Goal: Navigation & Orientation: Find specific page/section

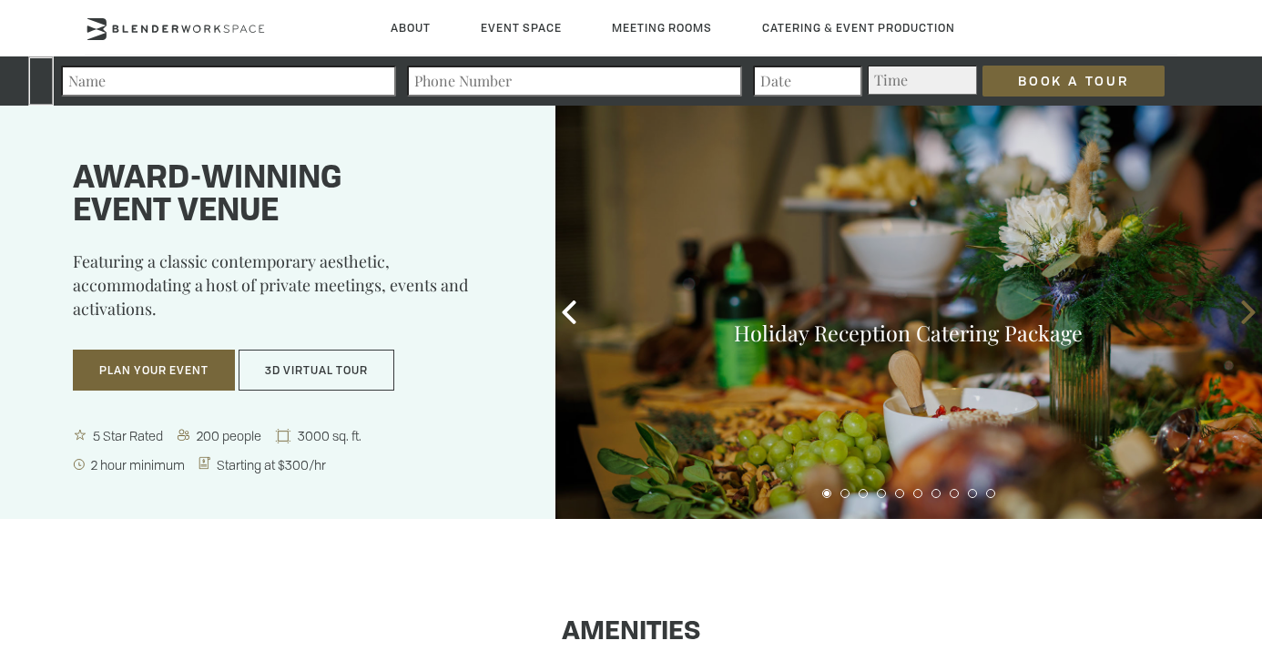
click at [1243, 316] on icon at bounding box center [1249, 312] width 24 height 24
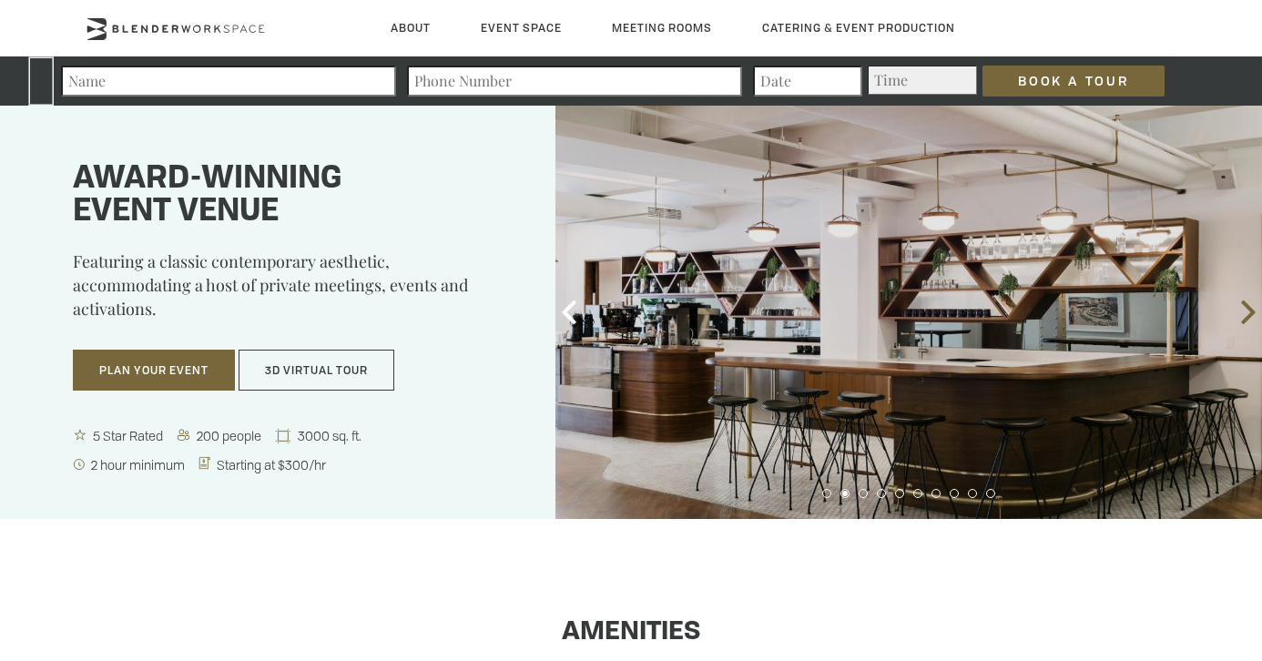
click at [1243, 316] on icon at bounding box center [1249, 312] width 24 height 24
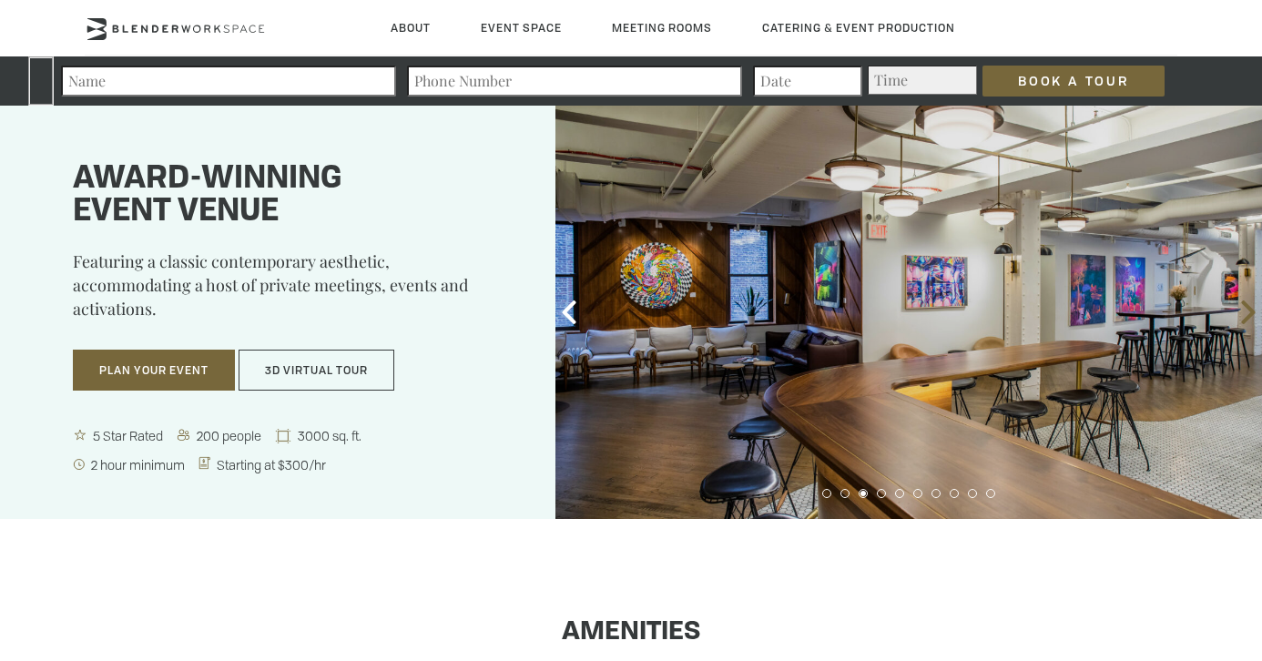
click at [1243, 316] on icon at bounding box center [1249, 312] width 24 height 24
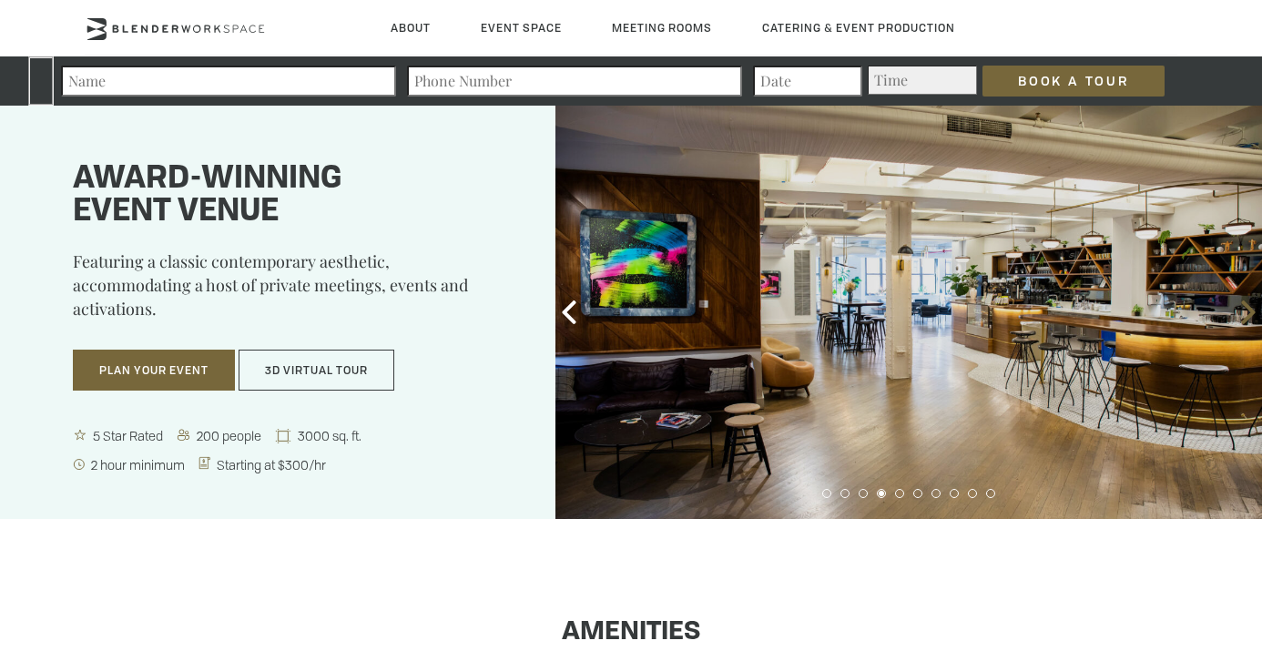
click at [1243, 316] on icon at bounding box center [1249, 312] width 24 height 24
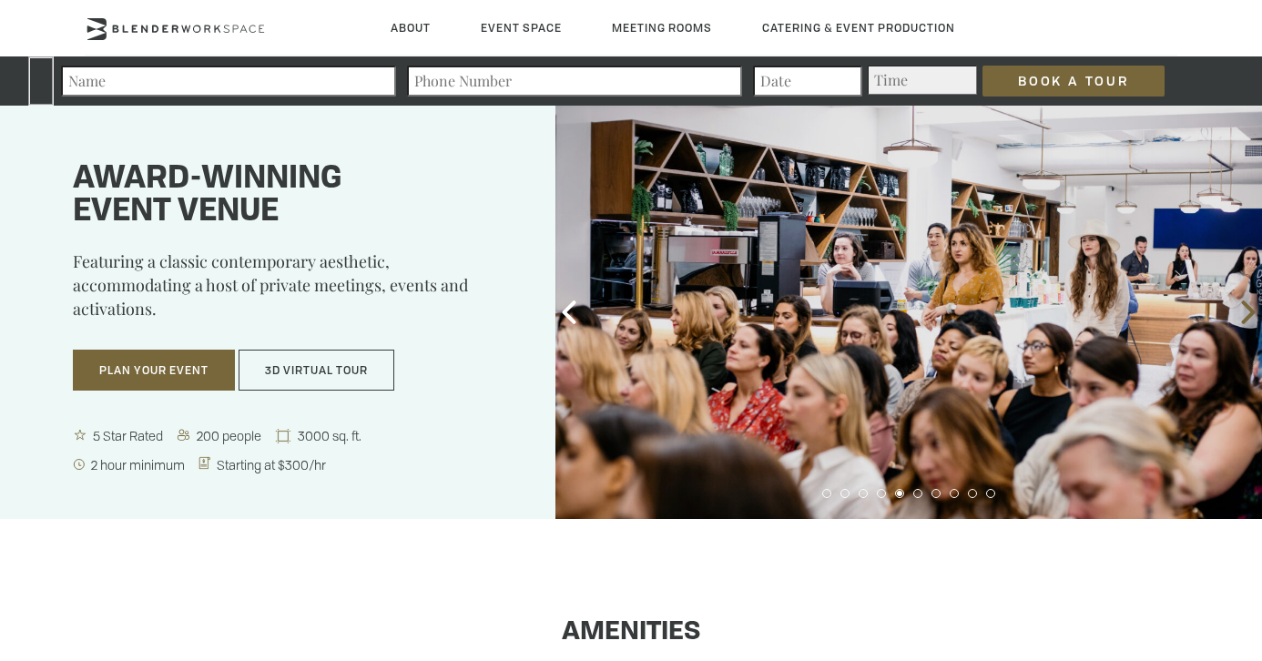
click at [1243, 316] on icon at bounding box center [1249, 312] width 24 height 24
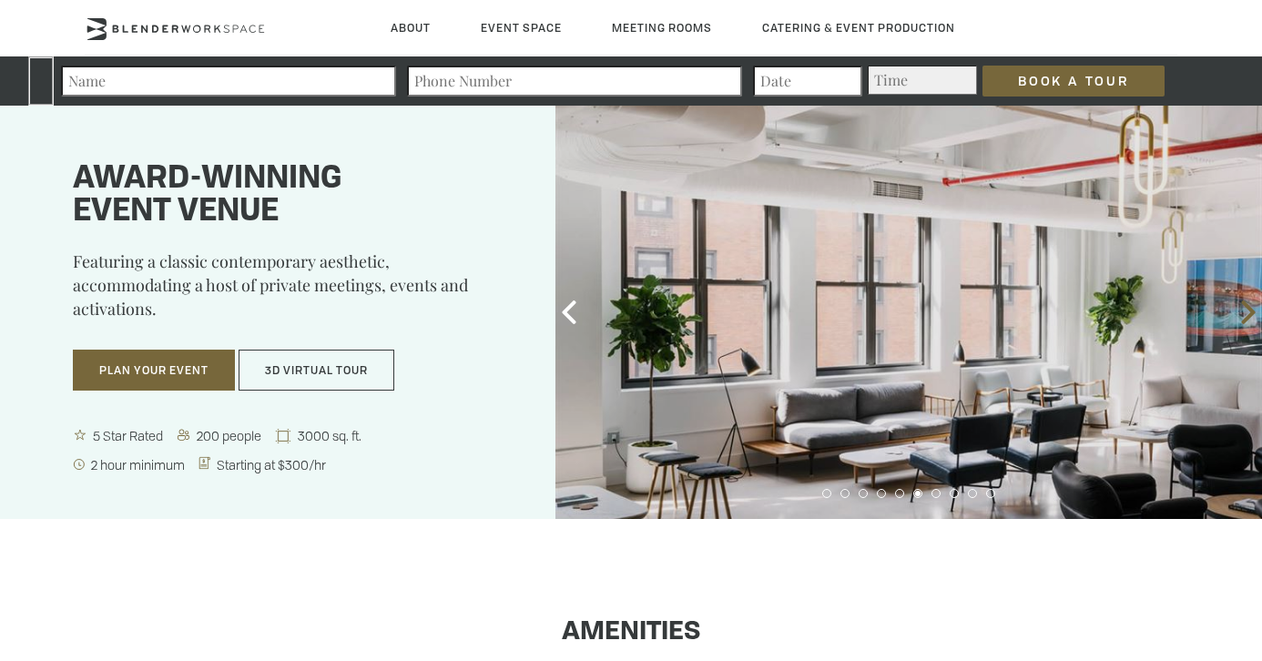
click at [1243, 316] on icon at bounding box center [1249, 312] width 24 height 24
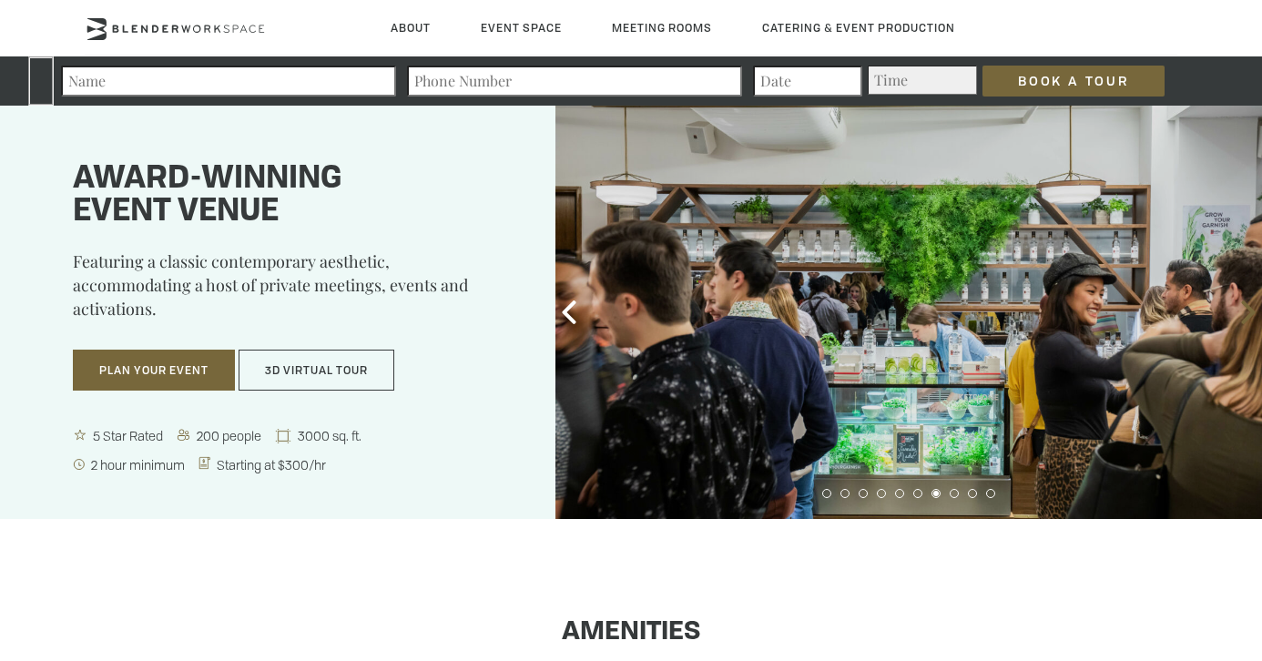
click at [1243, 316] on icon at bounding box center [1249, 312] width 24 height 24
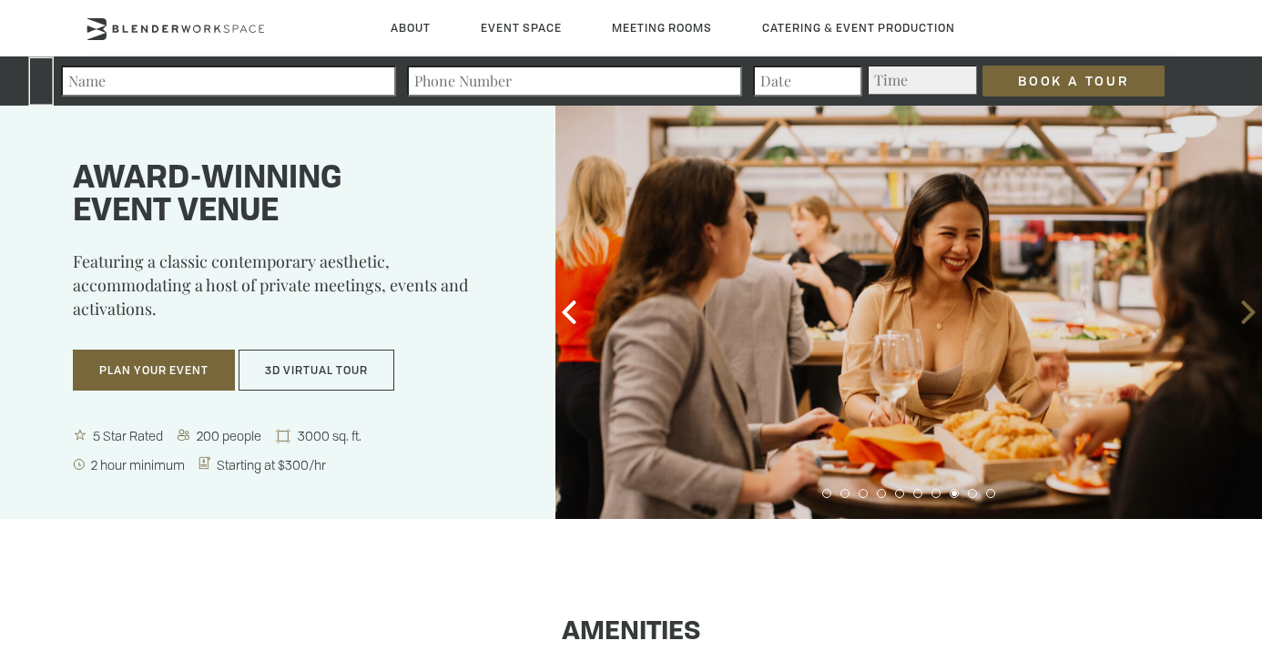
click at [1243, 316] on icon at bounding box center [1249, 312] width 24 height 24
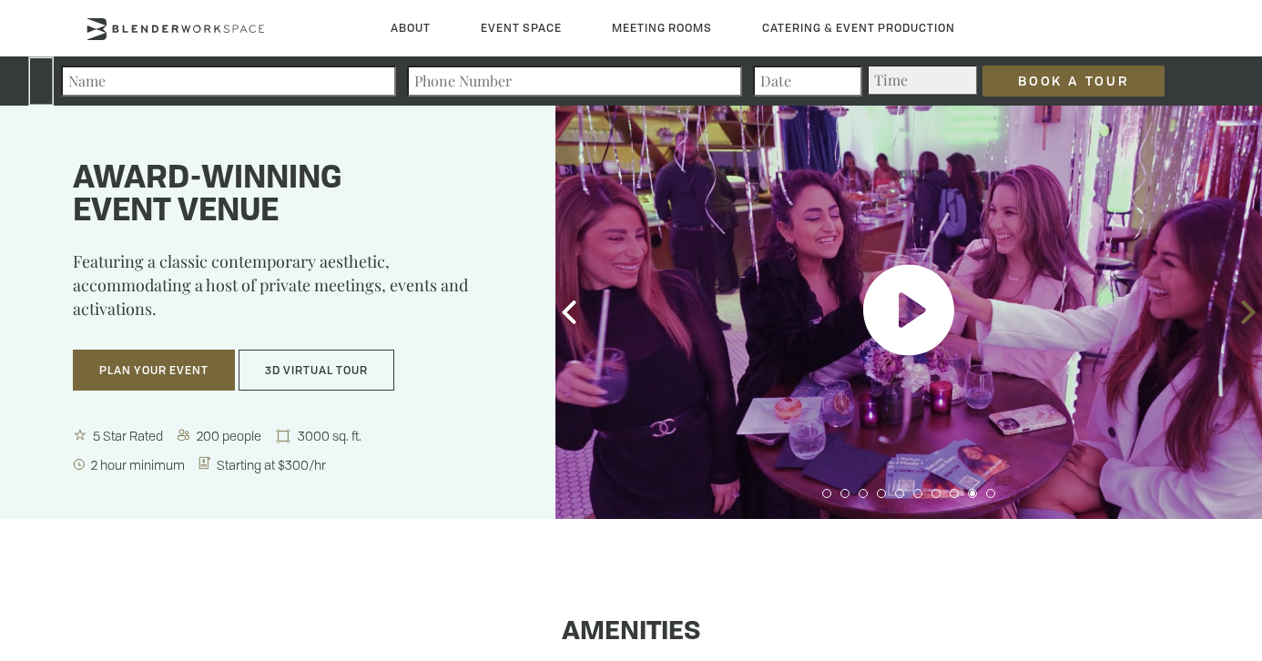
click at [1243, 316] on icon at bounding box center [1249, 312] width 24 height 24
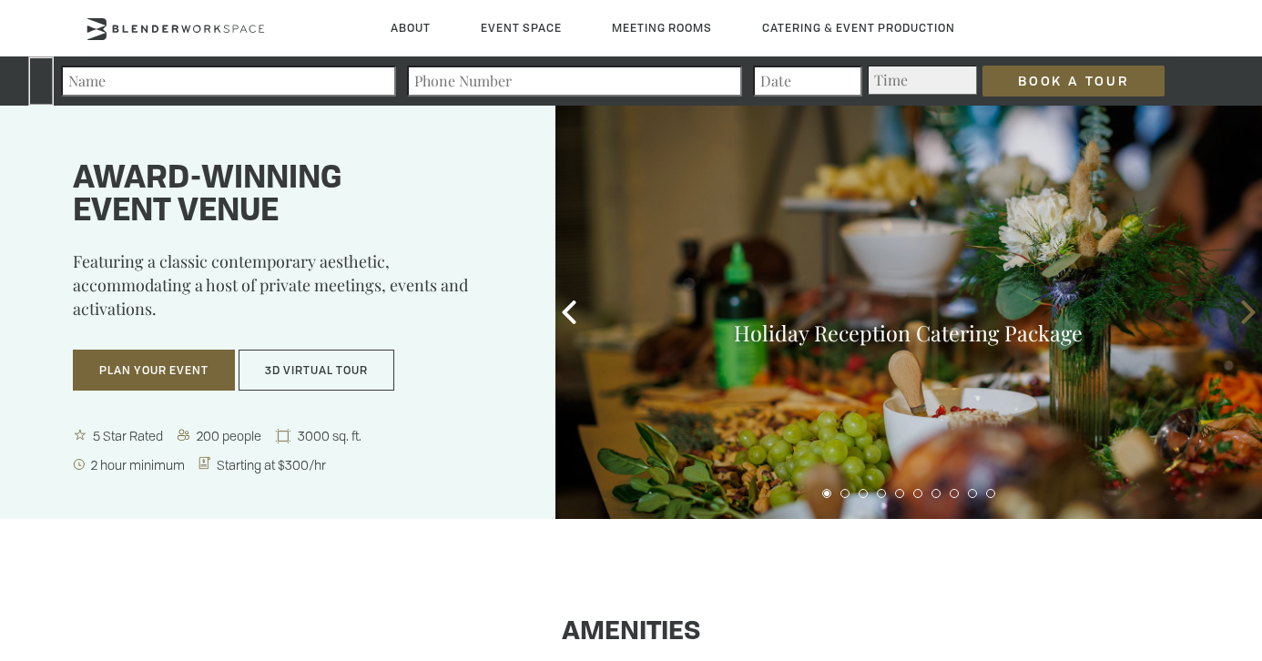
click at [1243, 316] on icon at bounding box center [1249, 312] width 24 height 24
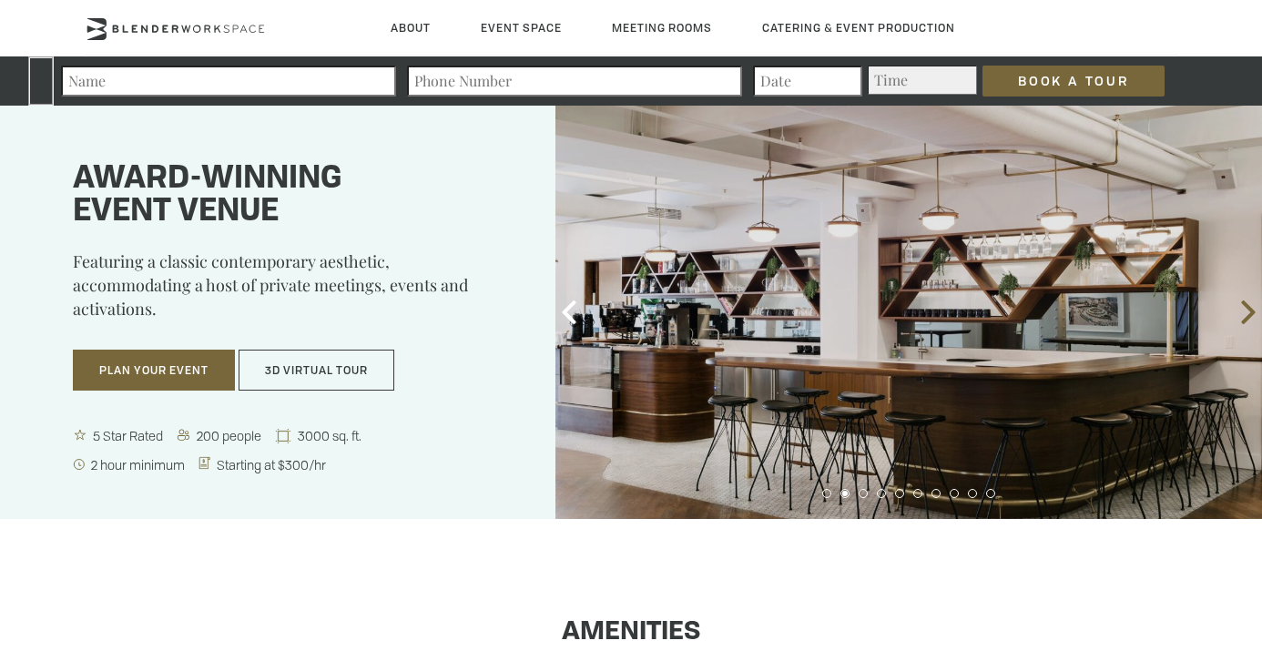
click at [1243, 316] on icon at bounding box center [1249, 312] width 24 height 24
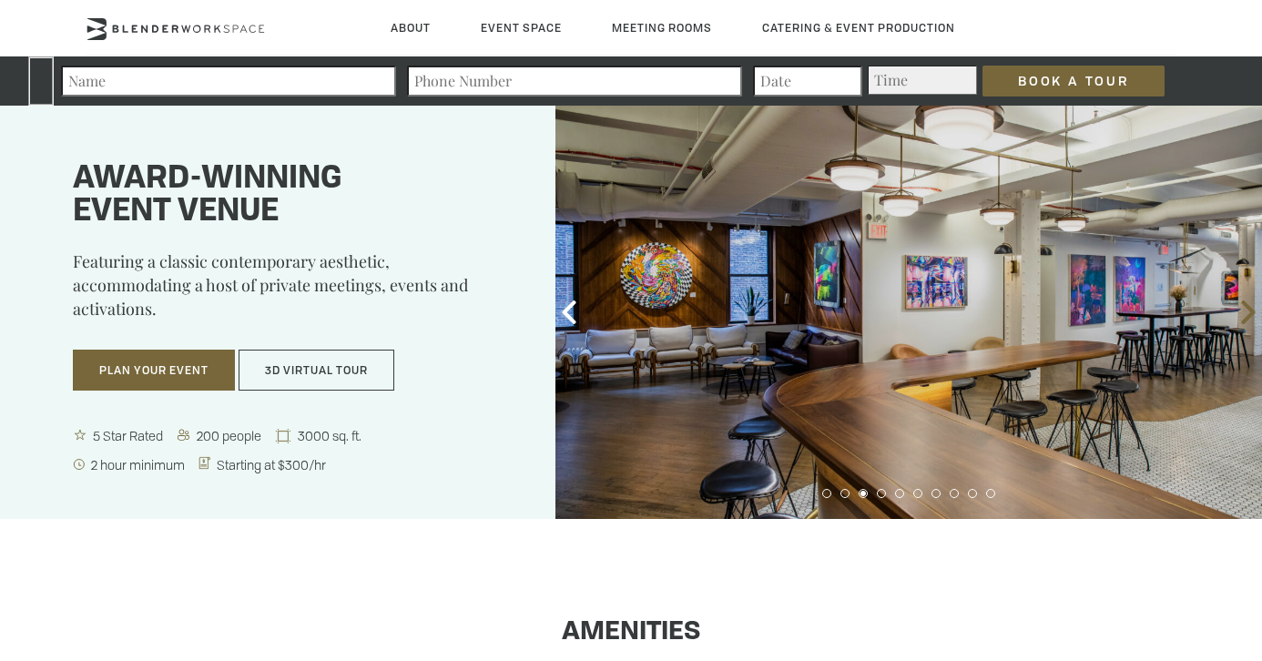
click at [1254, 311] on icon at bounding box center [1248, 312] width 14 height 24
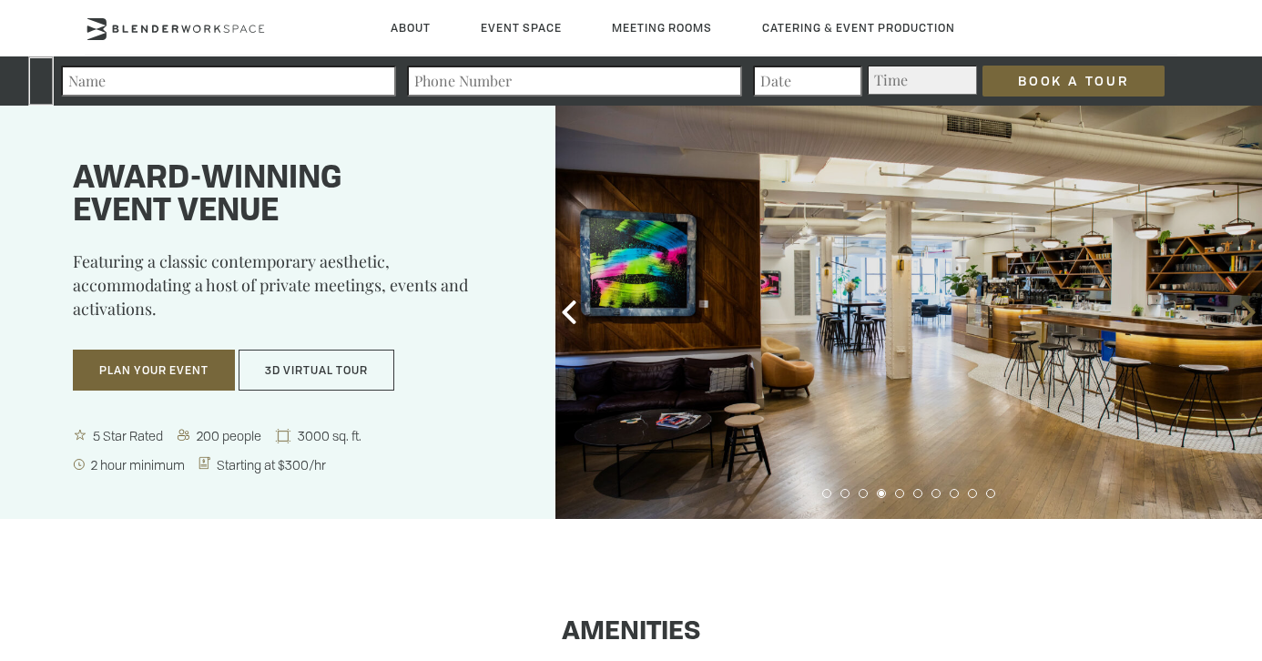
click at [1254, 311] on icon at bounding box center [1248, 312] width 14 height 24
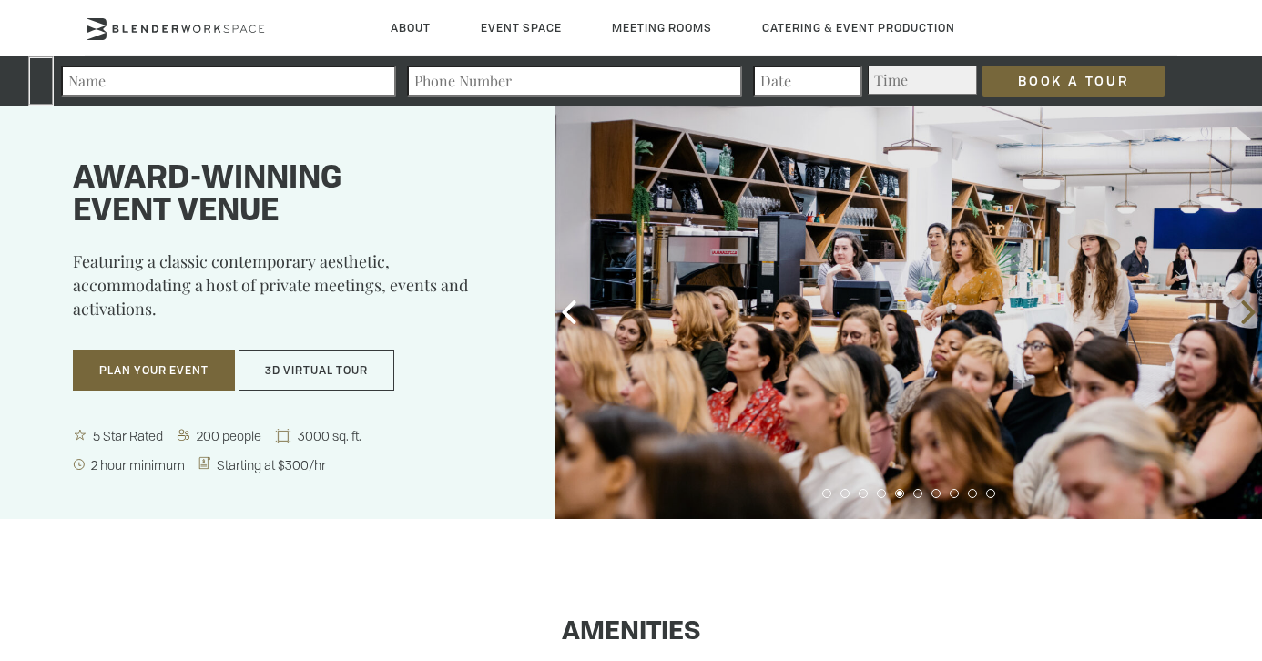
click at [1242, 313] on icon at bounding box center [1249, 312] width 24 height 24
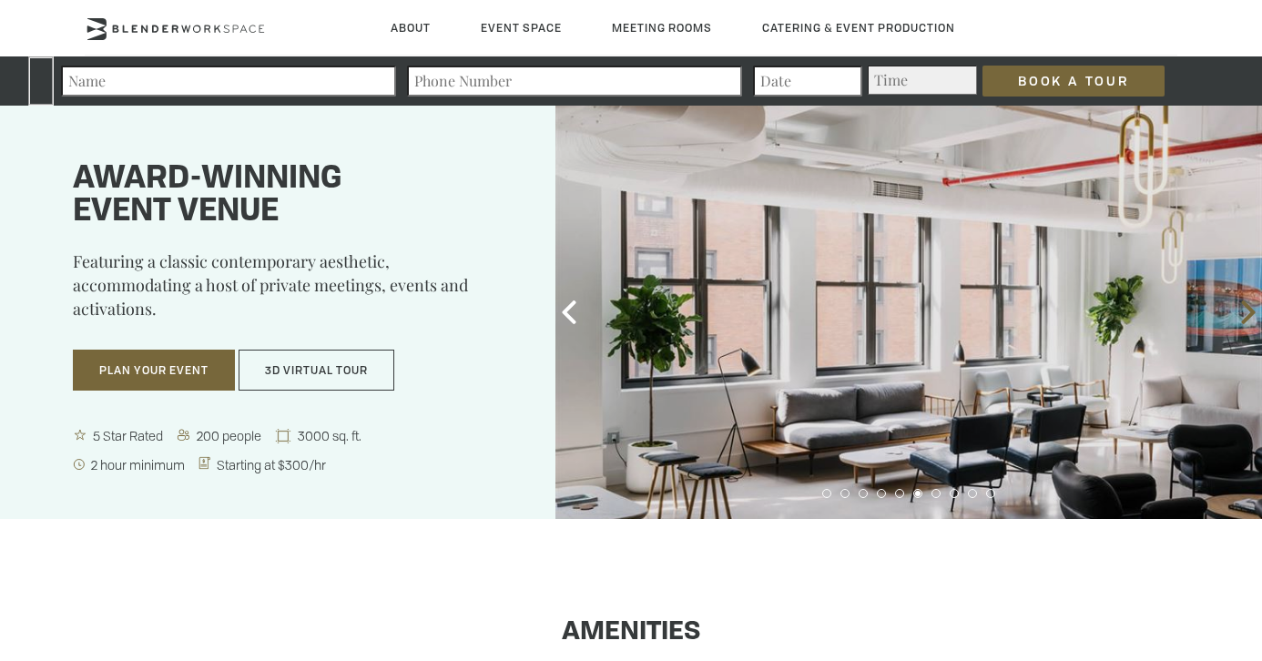
click at [1257, 304] on icon at bounding box center [1249, 312] width 24 height 24
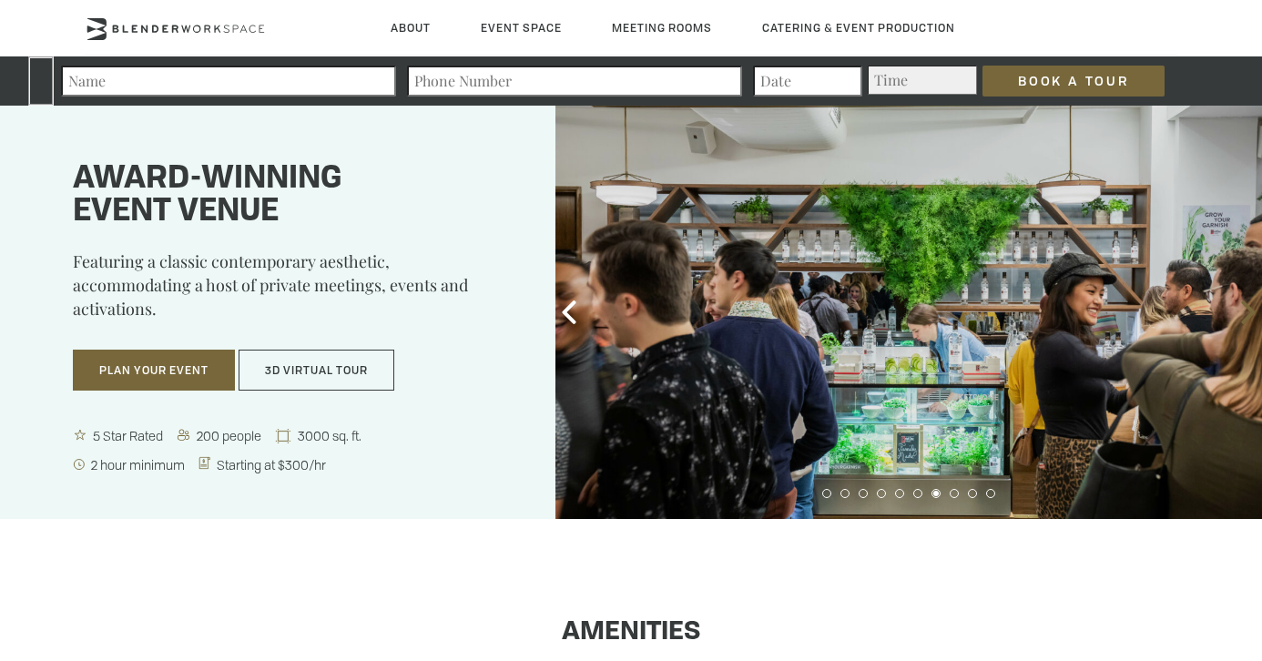
click at [1245, 313] on icon at bounding box center [1249, 312] width 24 height 24
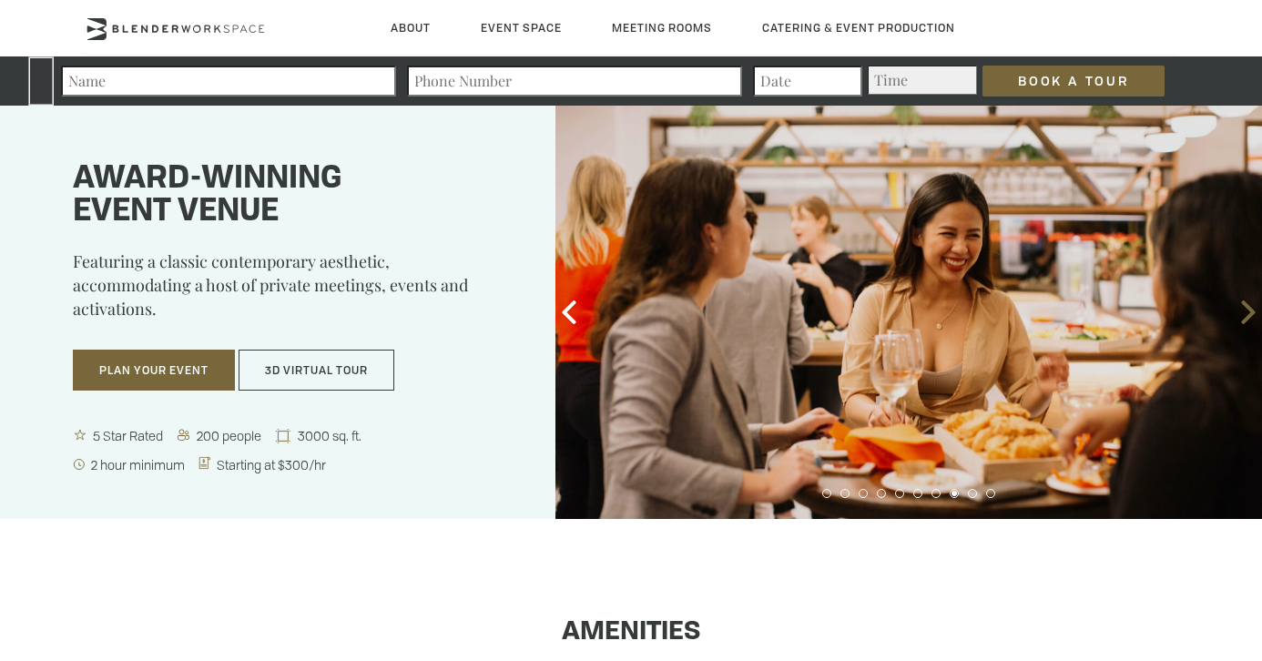
click at [1245, 313] on icon at bounding box center [1249, 312] width 24 height 24
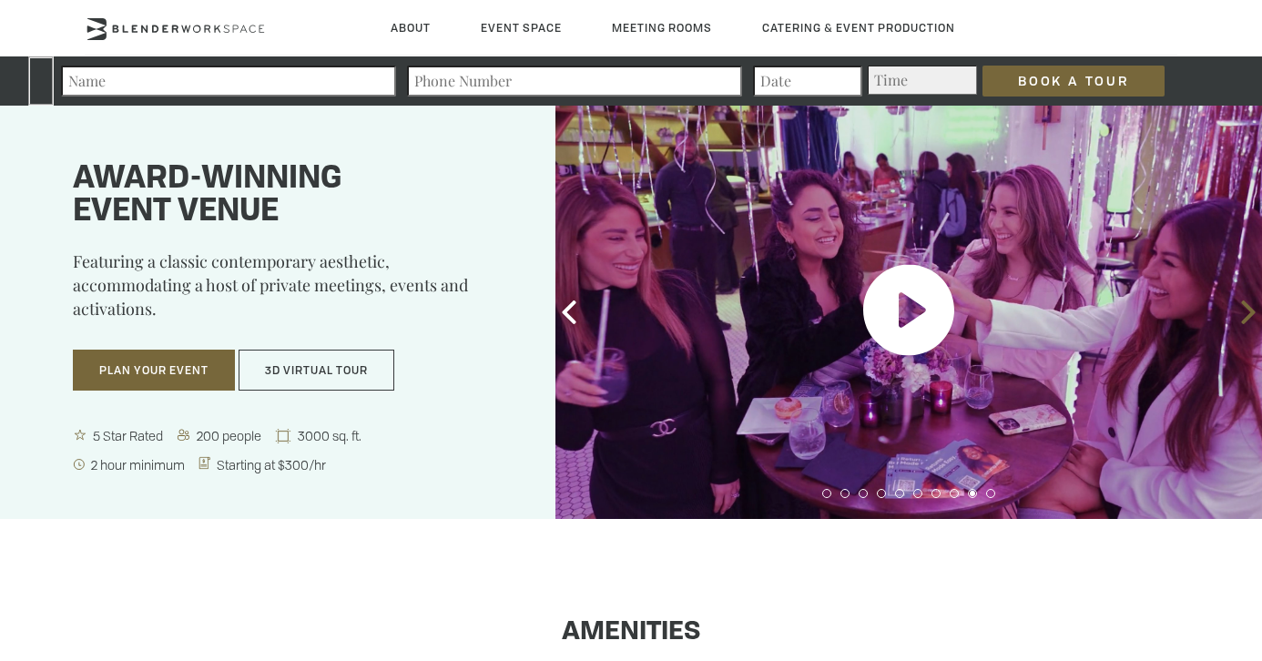
click at [1246, 318] on icon at bounding box center [1248, 312] width 14 height 24
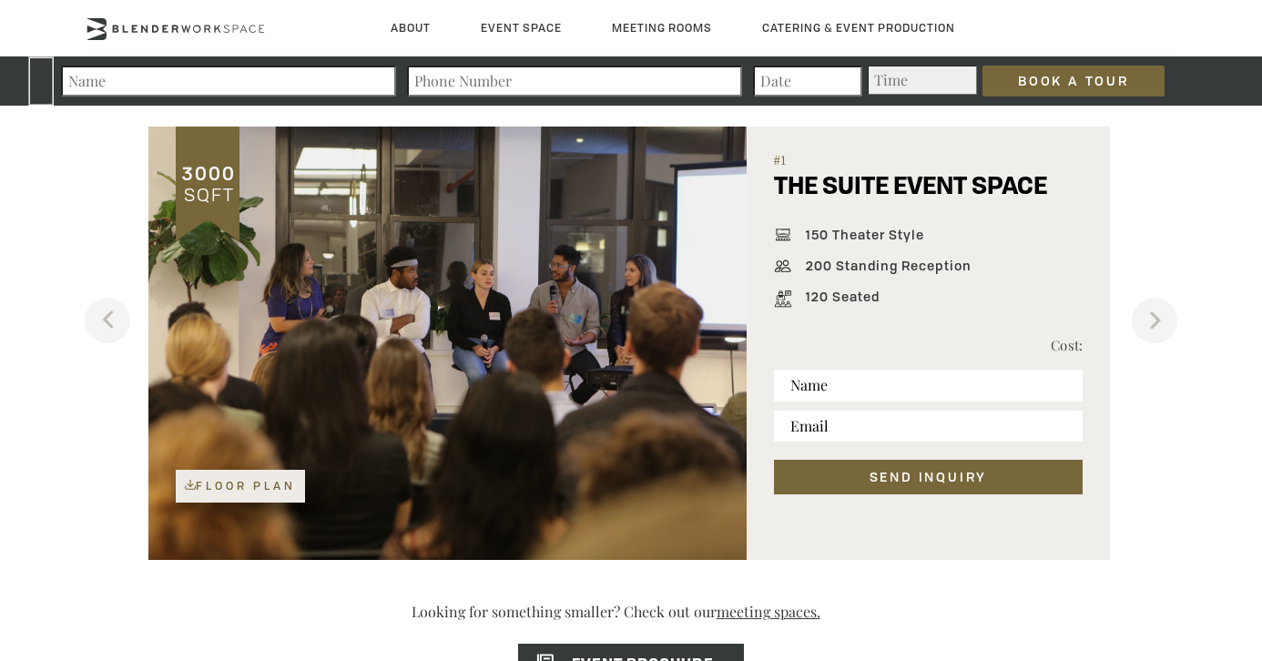
scroll to position [1132, 0]
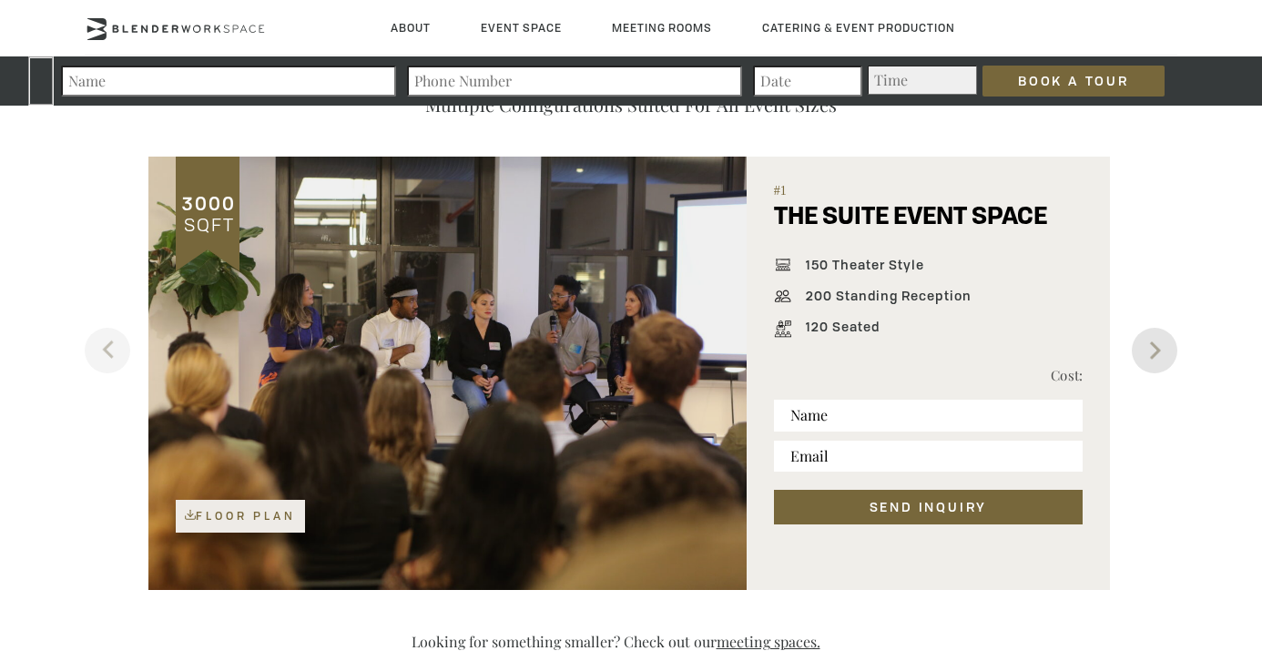
click at [1158, 350] on button "Next" at bounding box center [1155, 351] width 46 height 46
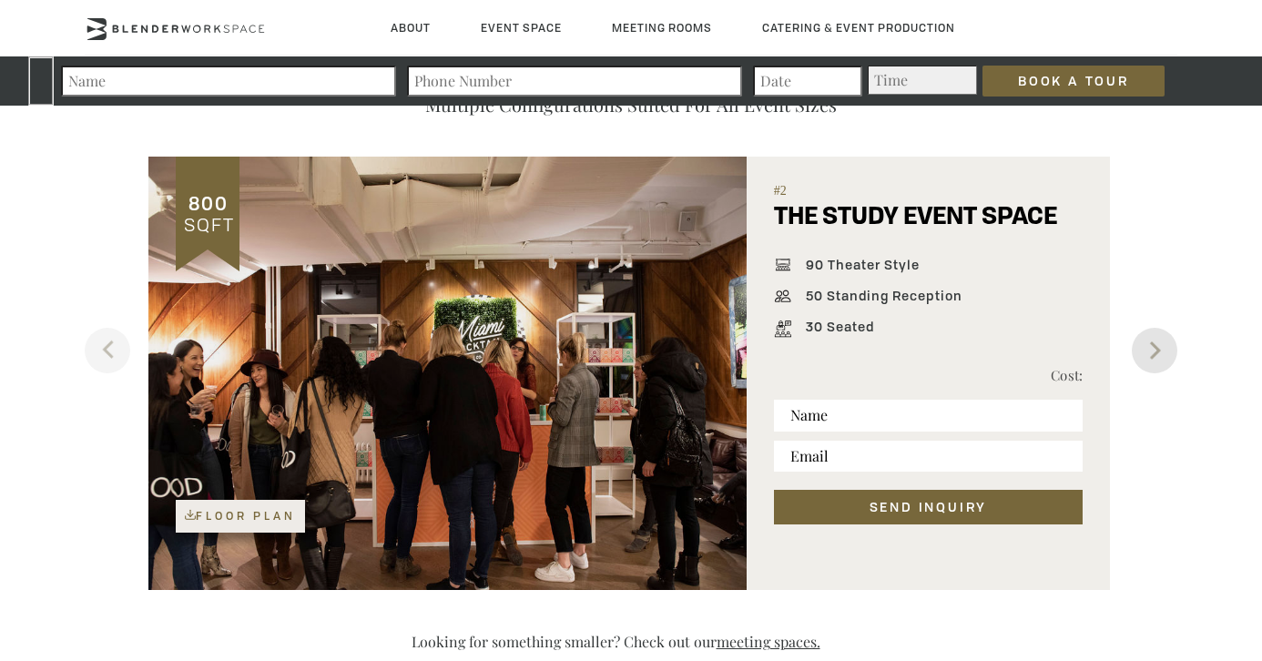
click at [1158, 350] on button "Next" at bounding box center [1155, 351] width 46 height 46
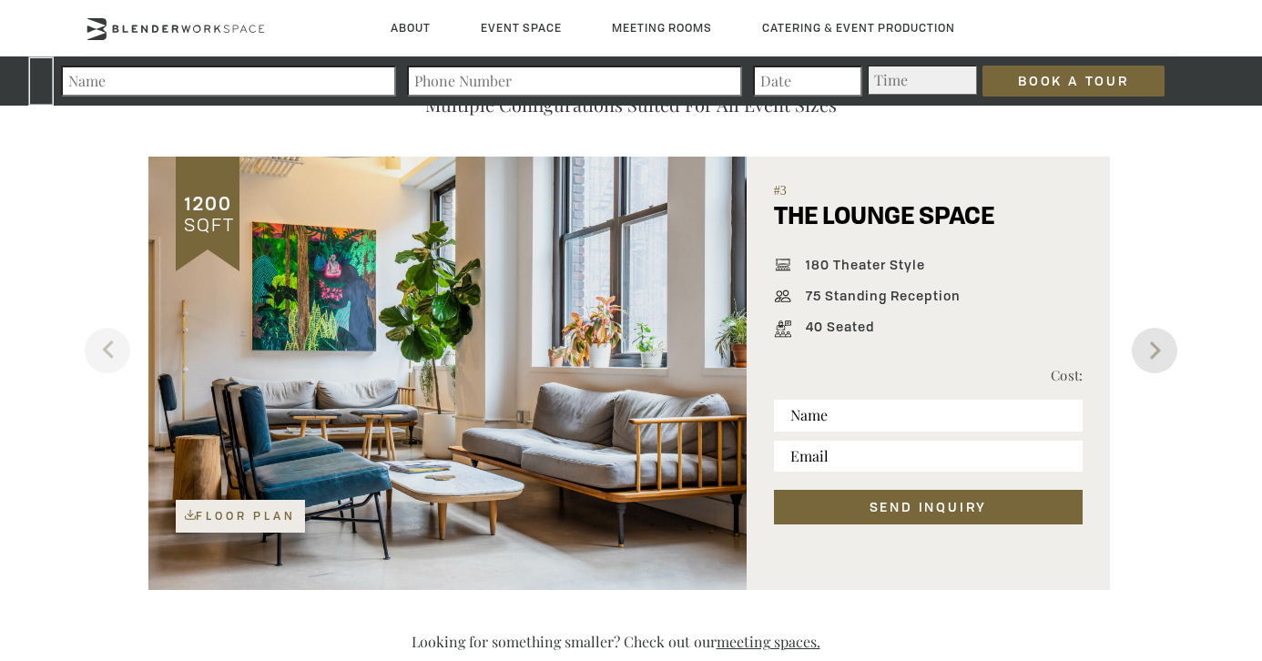
click at [1158, 350] on button "Next" at bounding box center [1155, 351] width 46 height 46
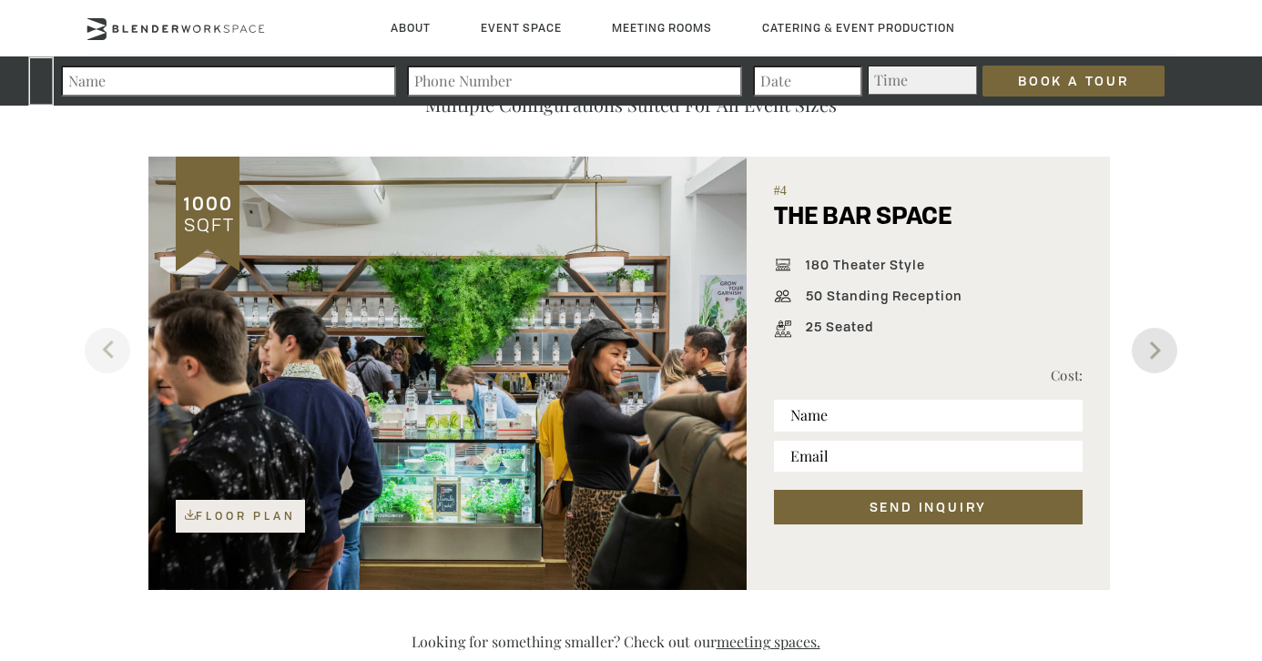
click at [1158, 350] on button "Next" at bounding box center [1155, 351] width 46 height 46
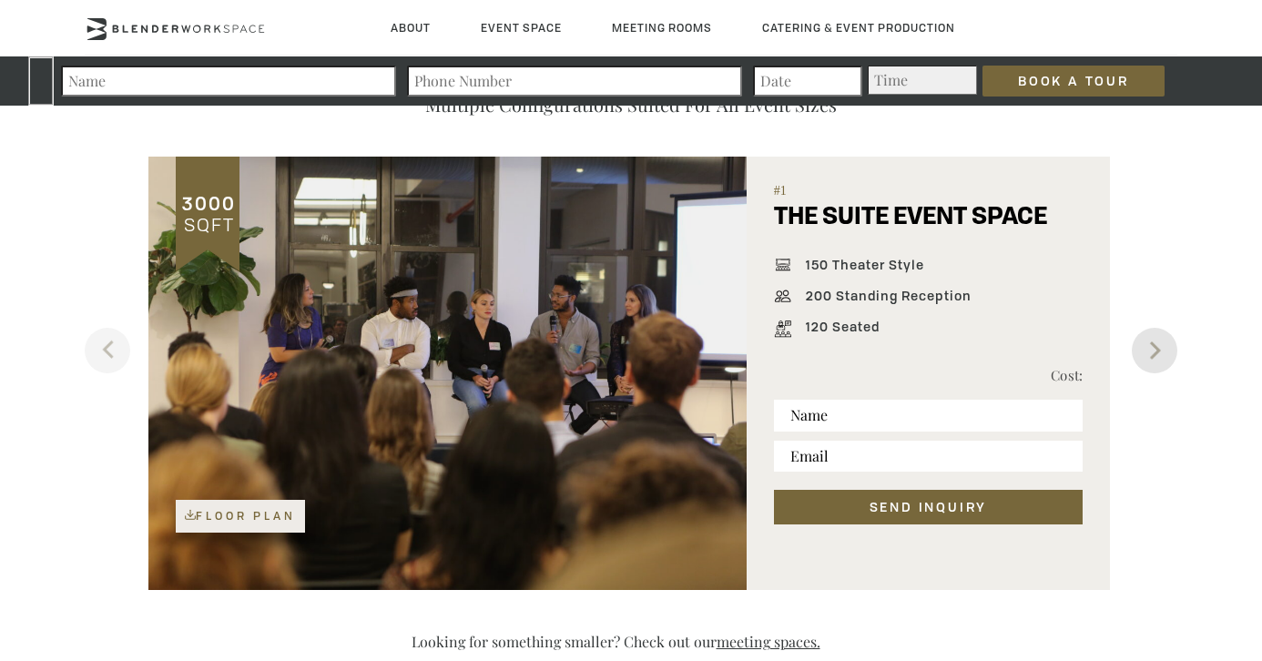
click at [1158, 350] on button "Next" at bounding box center [1155, 351] width 46 height 46
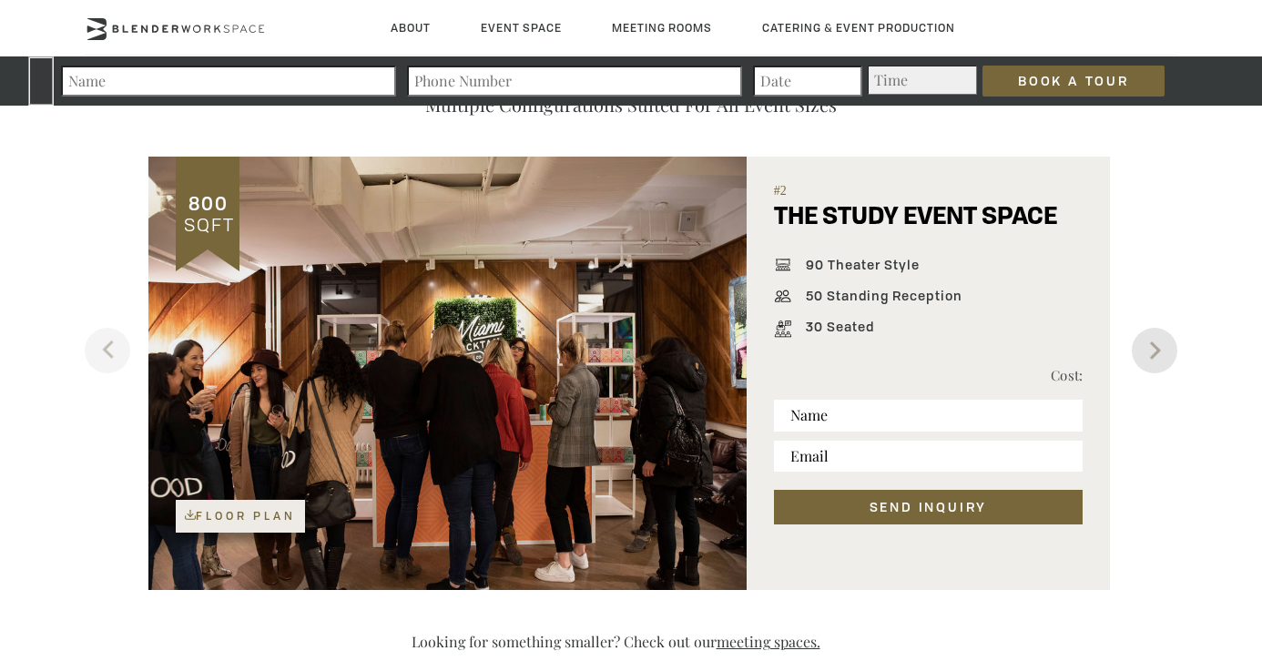
click at [1158, 350] on button "Next" at bounding box center [1155, 351] width 46 height 46
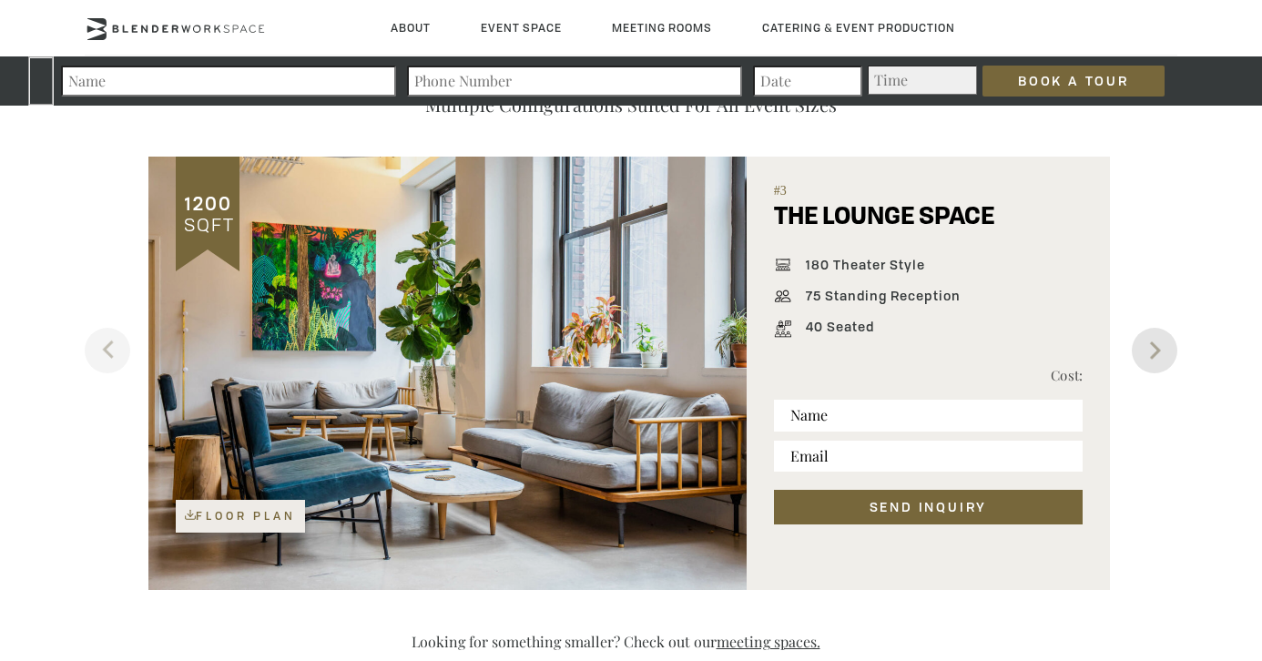
click at [1158, 350] on button "Next" at bounding box center [1155, 351] width 46 height 46
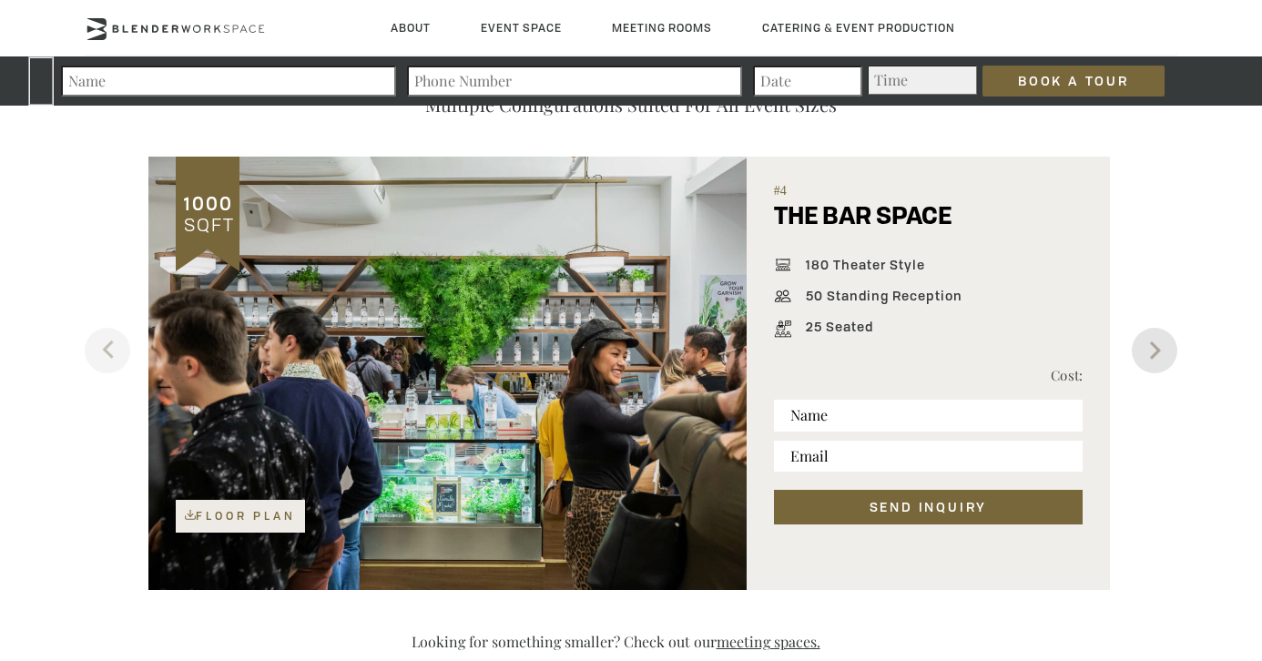
click at [1158, 350] on button "Next" at bounding box center [1155, 351] width 46 height 46
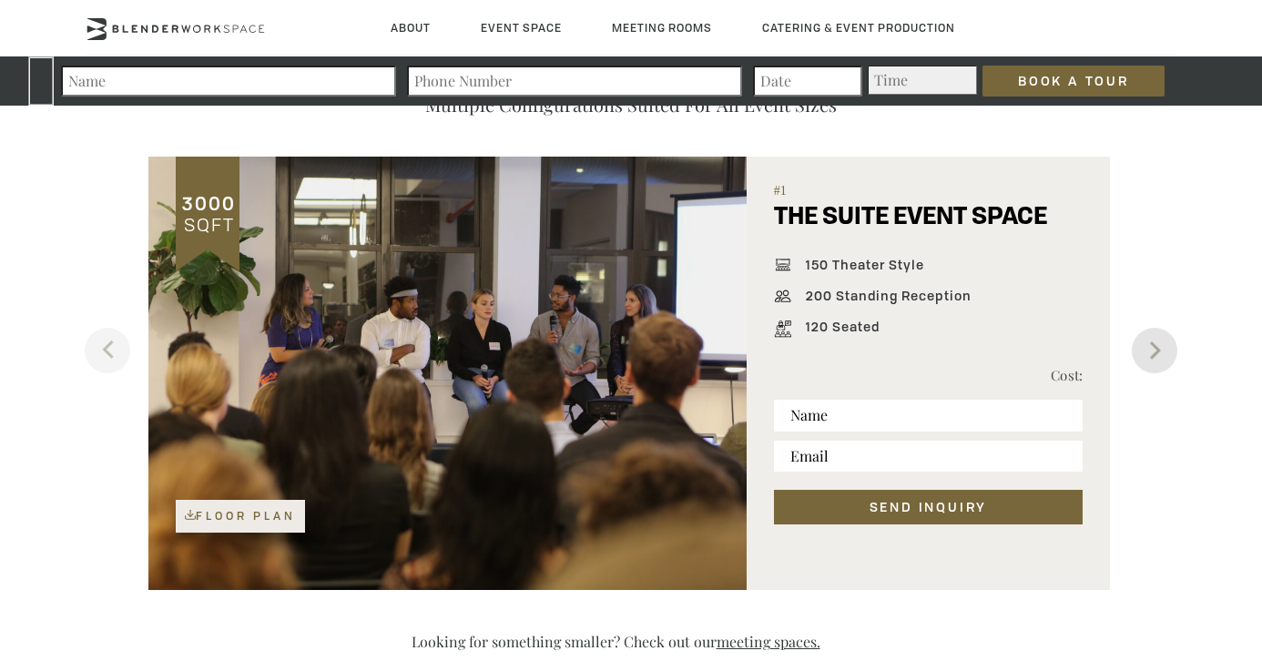
click at [1158, 350] on button "Next" at bounding box center [1155, 351] width 46 height 46
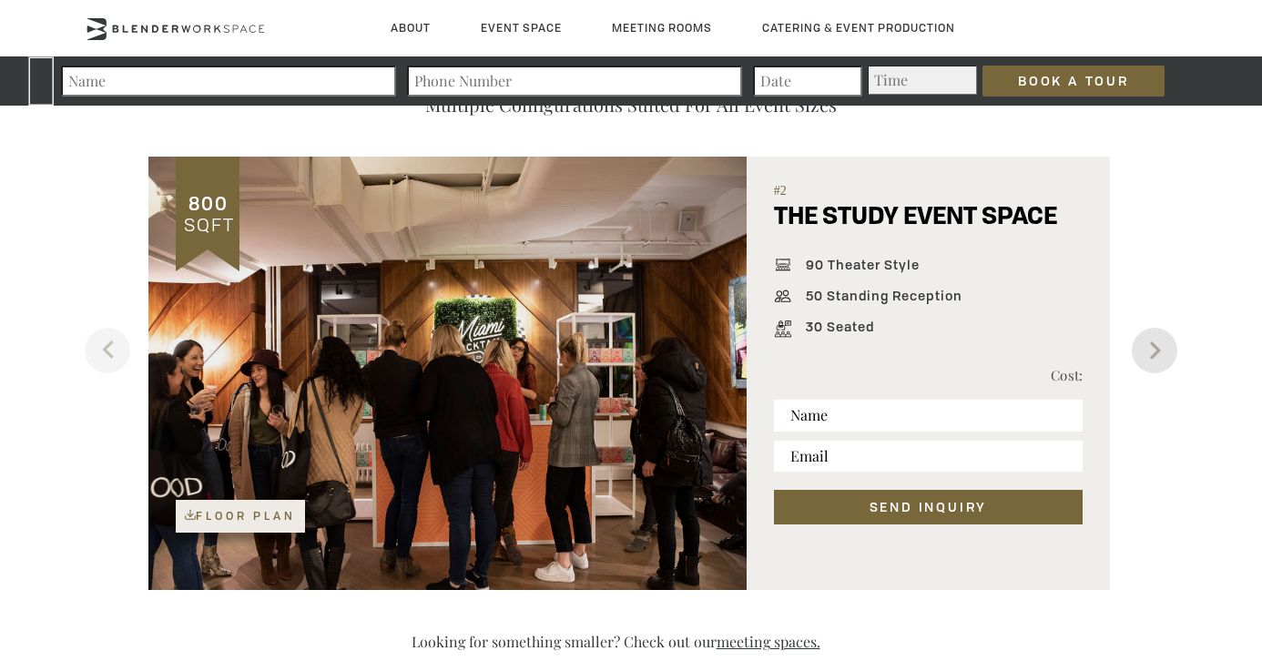
click at [1158, 351] on button "Next" at bounding box center [1155, 351] width 46 height 46
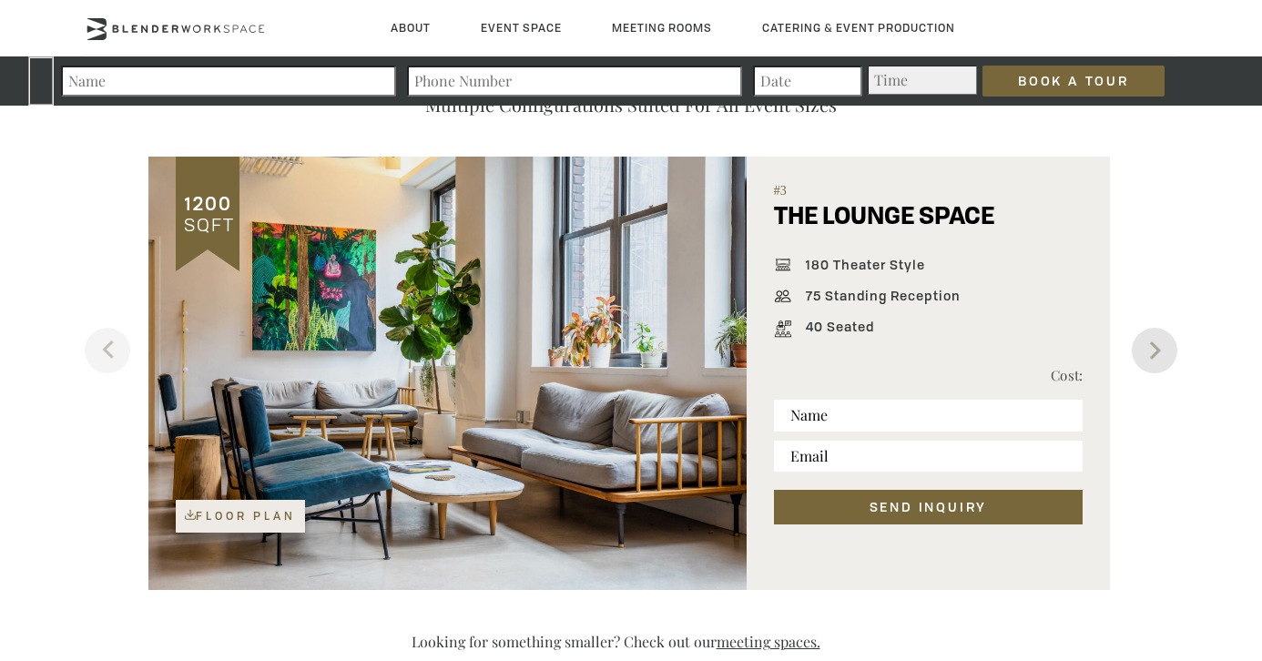
click at [1158, 351] on button "Next" at bounding box center [1155, 351] width 46 height 46
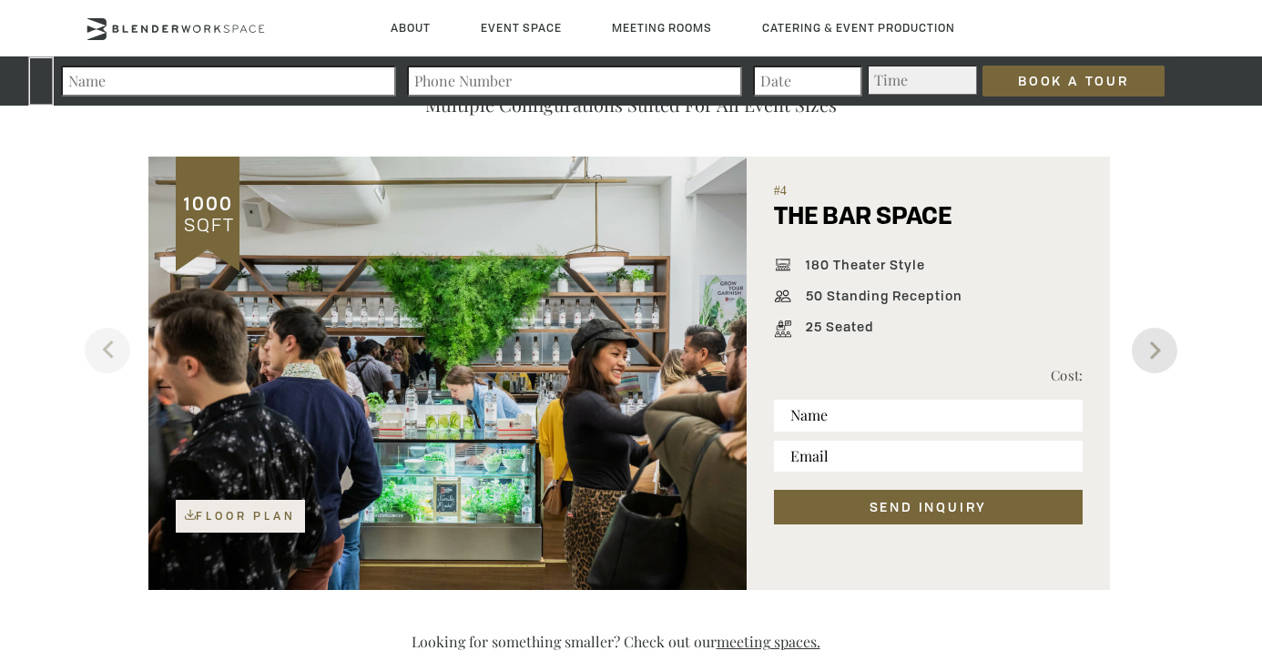
click at [1158, 351] on button "Next" at bounding box center [1155, 351] width 46 height 46
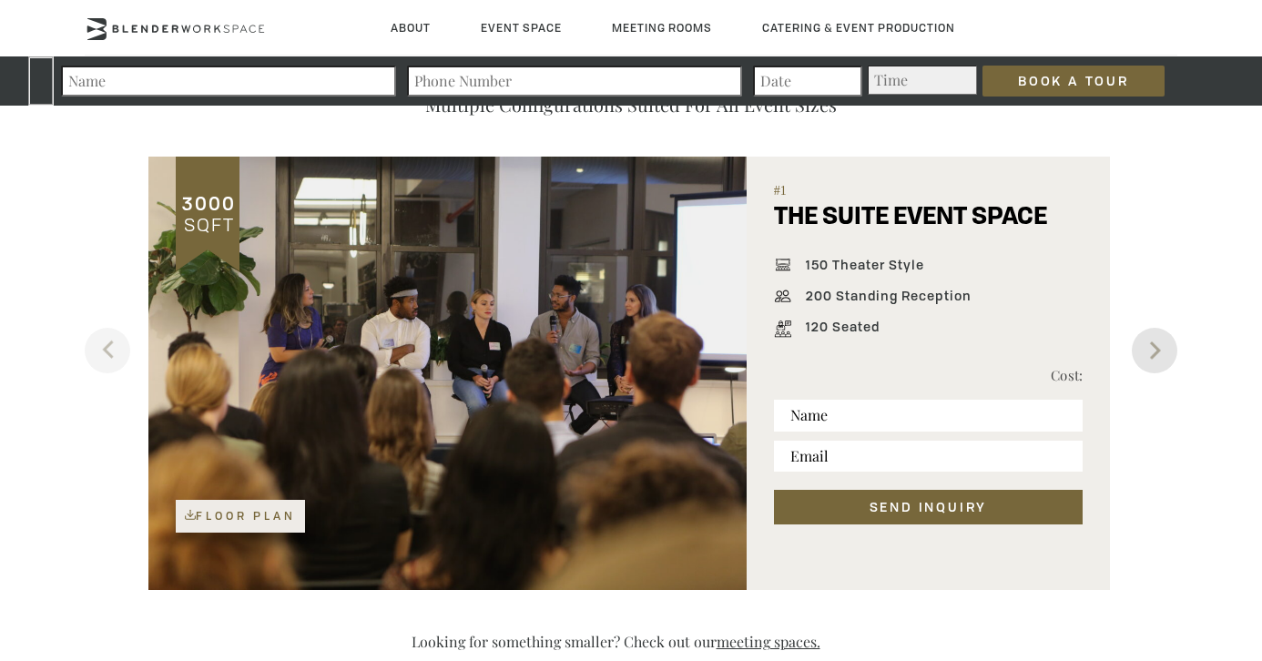
click at [1155, 354] on button "Next" at bounding box center [1155, 351] width 46 height 46
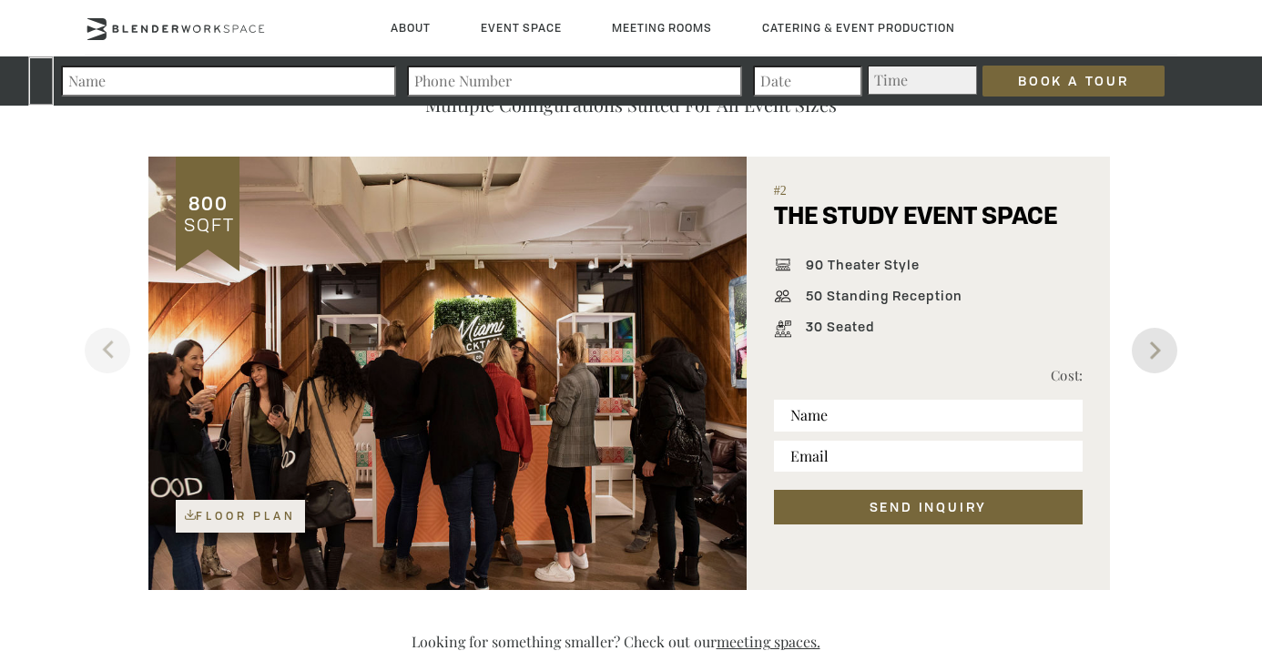
click at [1155, 362] on button "Next" at bounding box center [1155, 351] width 46 height 46
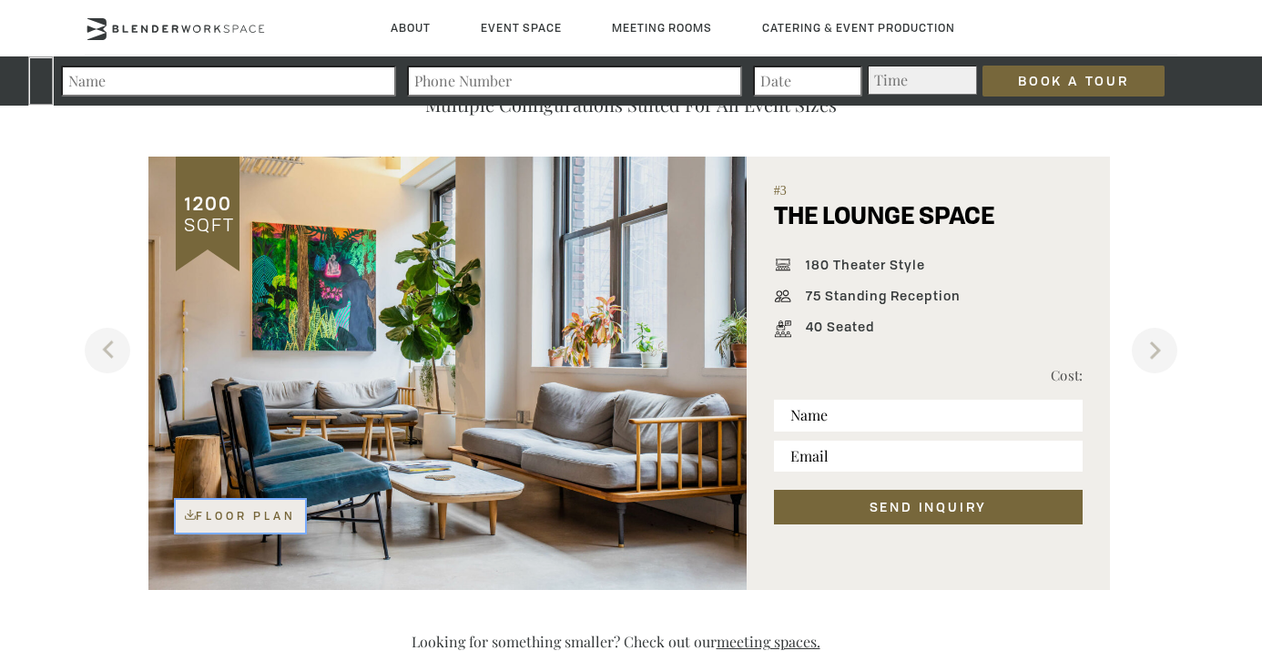
click at [227, 523] on link "Floor Plan" at bounding box center [240, 516] width 129 height 33
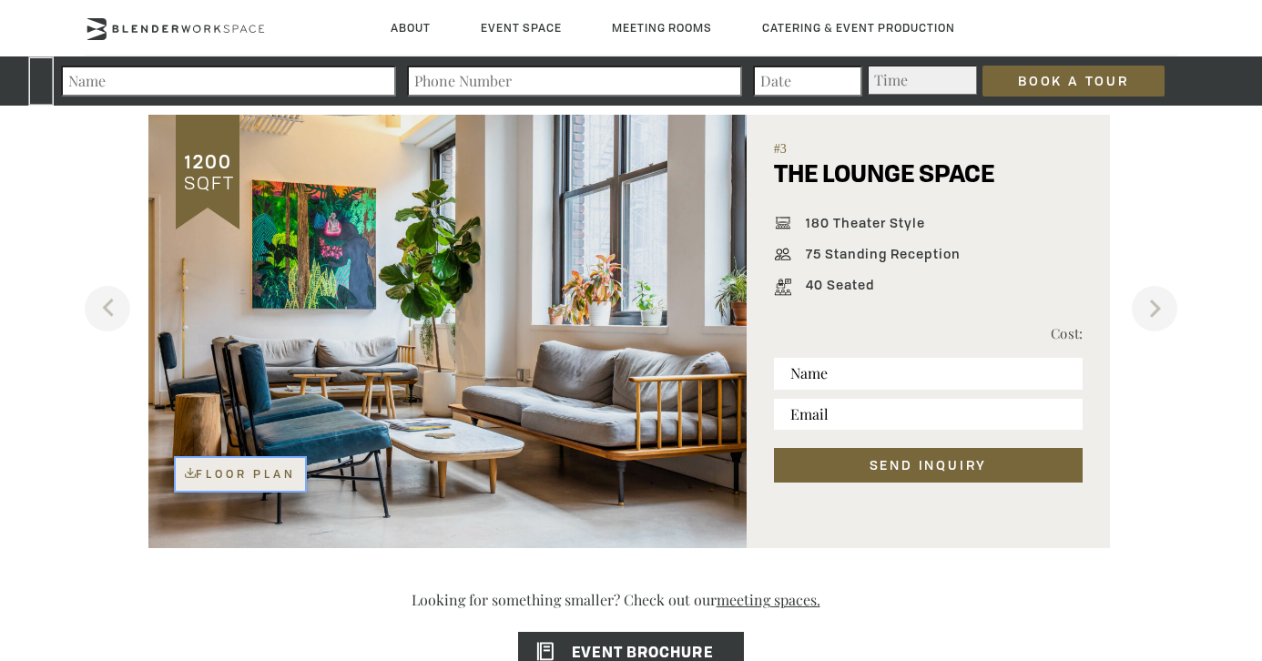
scroll to position [1179, 0]
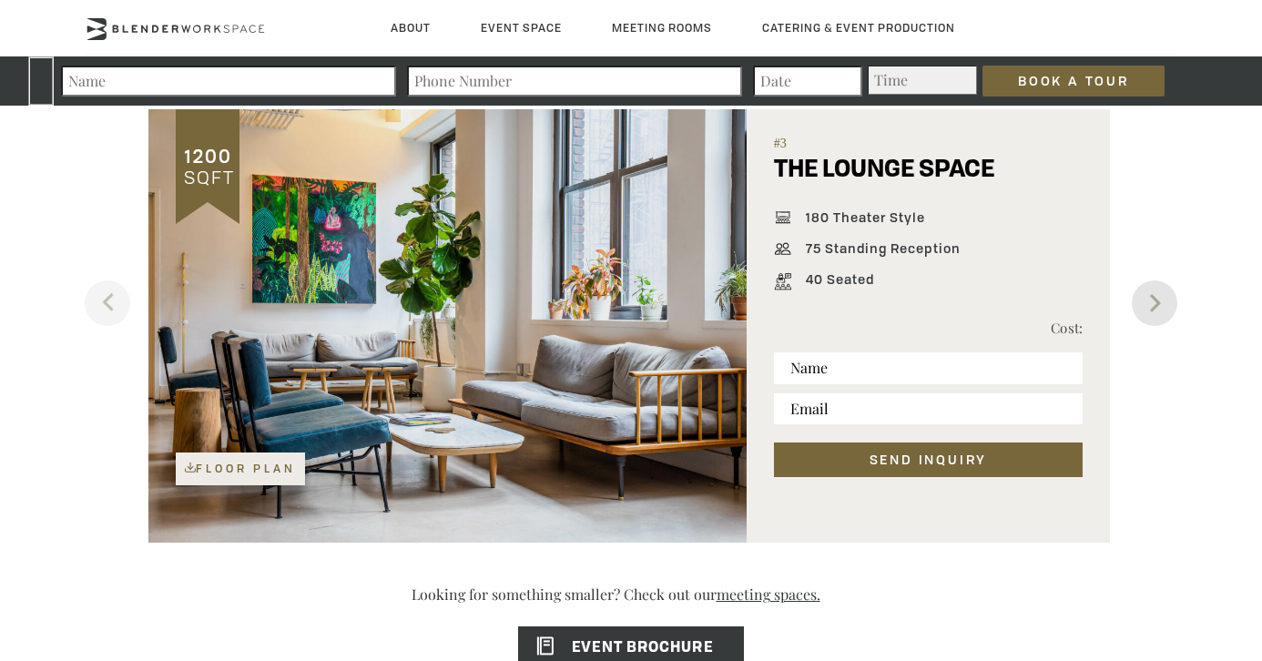
click at [1167, 298] on button "Next" at bounding box center [1155, 303] width 46 height 46
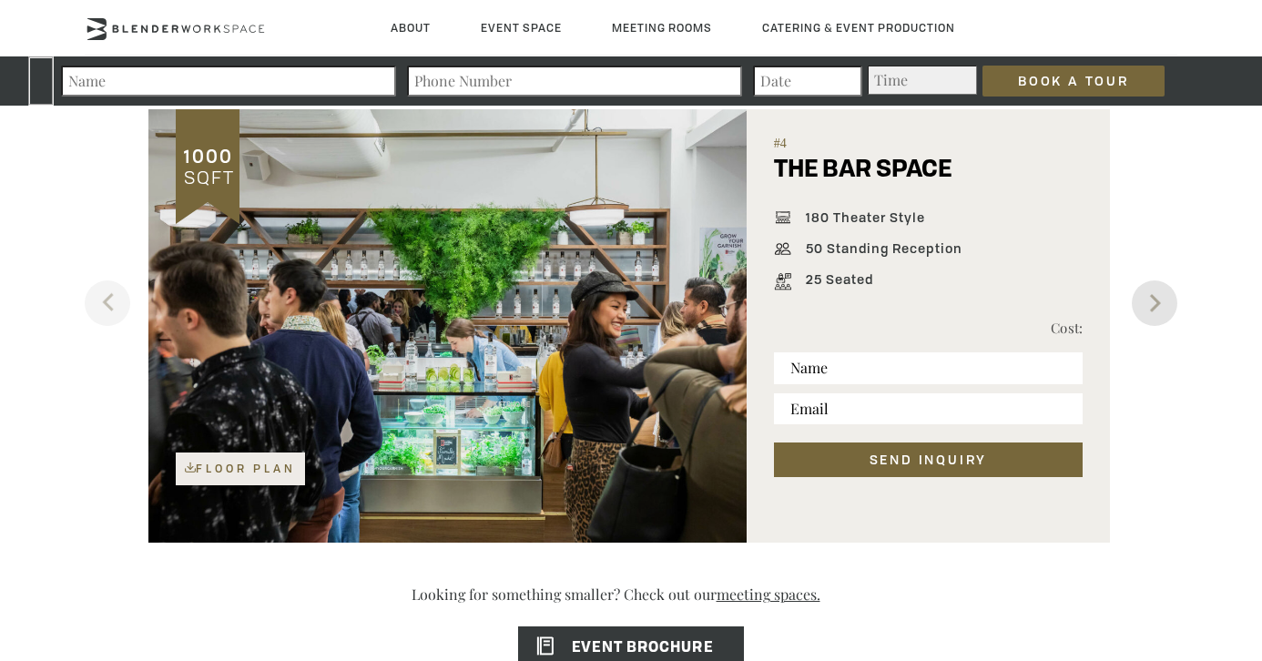
click at [1166, 298] on button "Next" at bounding box center [1155, 303] width 46 height 46
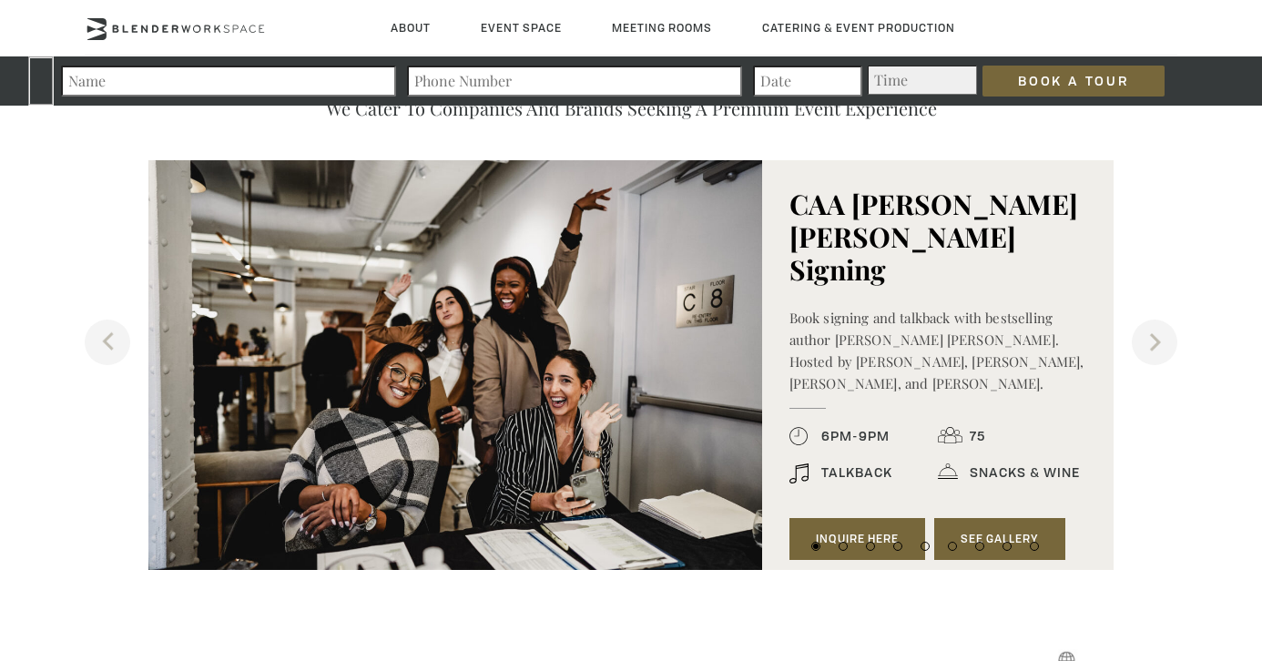
scroll to position [1843, 0]
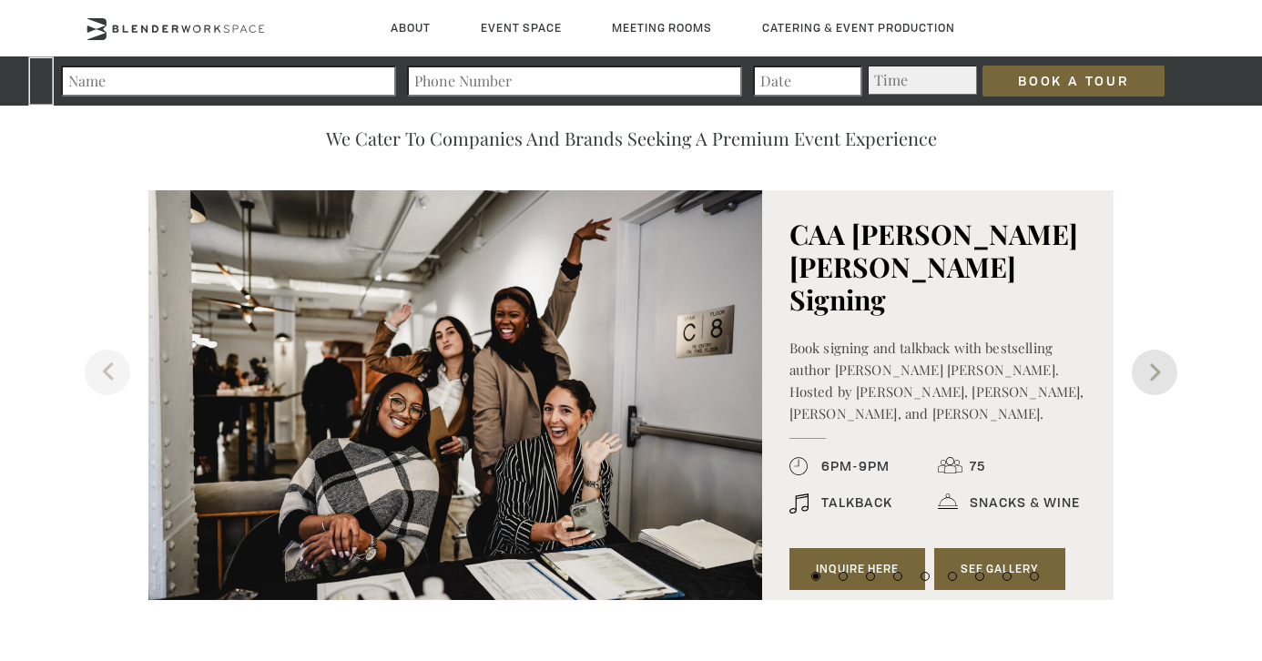
click at [1152, 386] on button "Next" at bounding box center [1155, 373] width 46 height 46
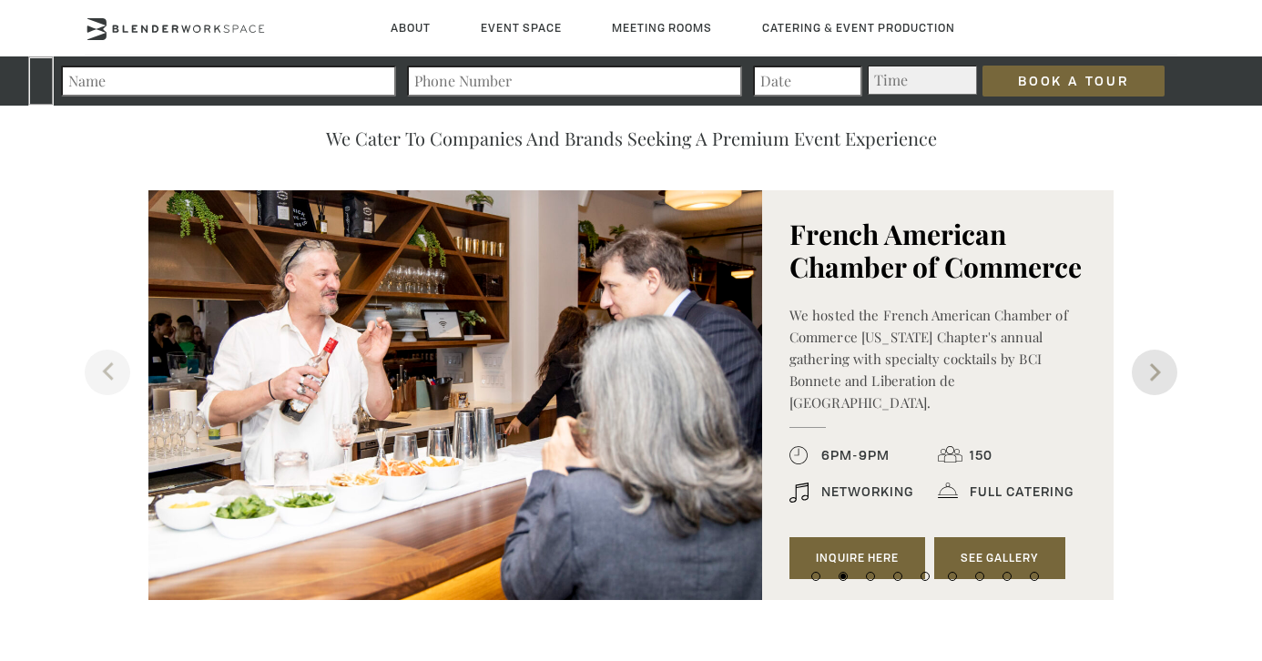
click at [1152, 386] on button "Next" at bounding box center [1155, 373] width 46 height 46
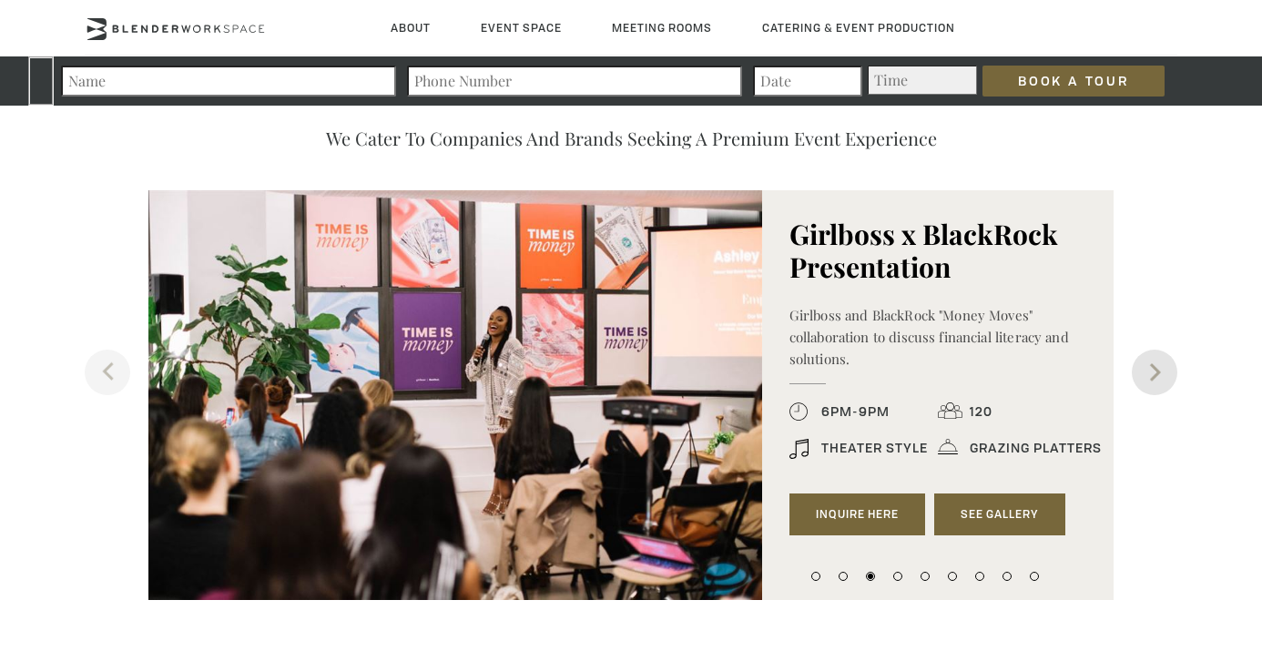
click at [1151, 386] on button "Next" at bounding box center [1155, 373] width 46 height 46
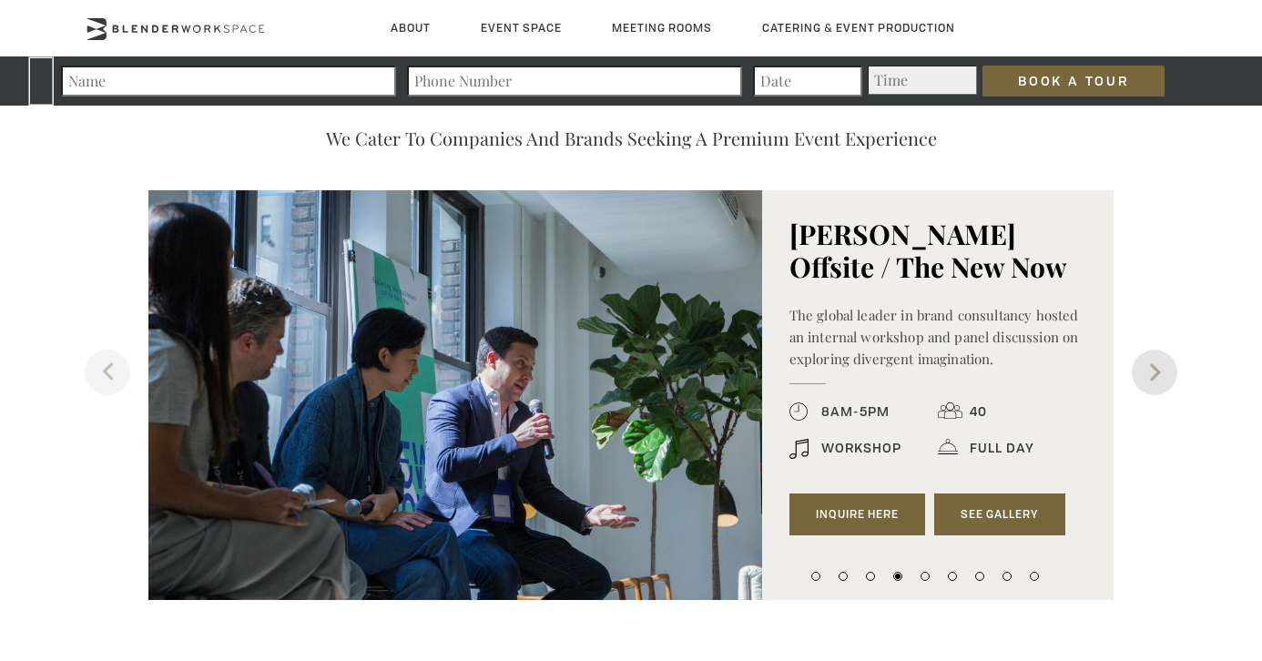
click at [1151, 385] on button "Next" at bounding box center [1155, 373] width 46 height 46
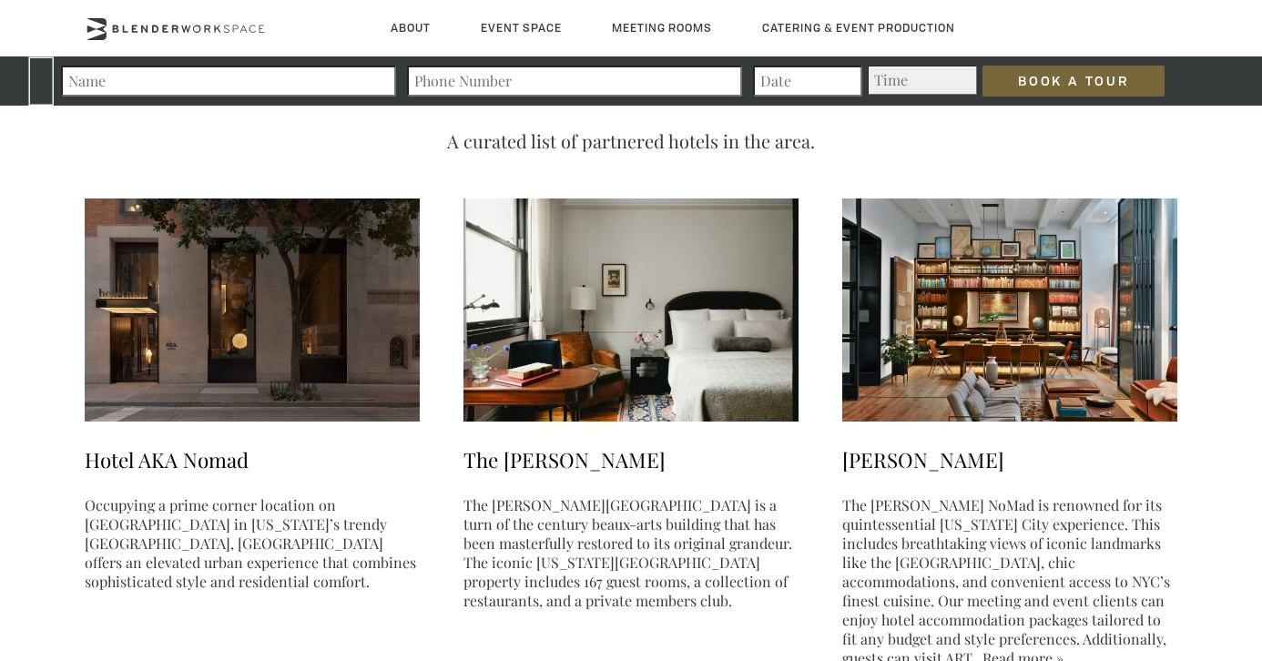
scroll to position [3121, 0]
